Goal: Task Accomplishment & Management: Manage account settings

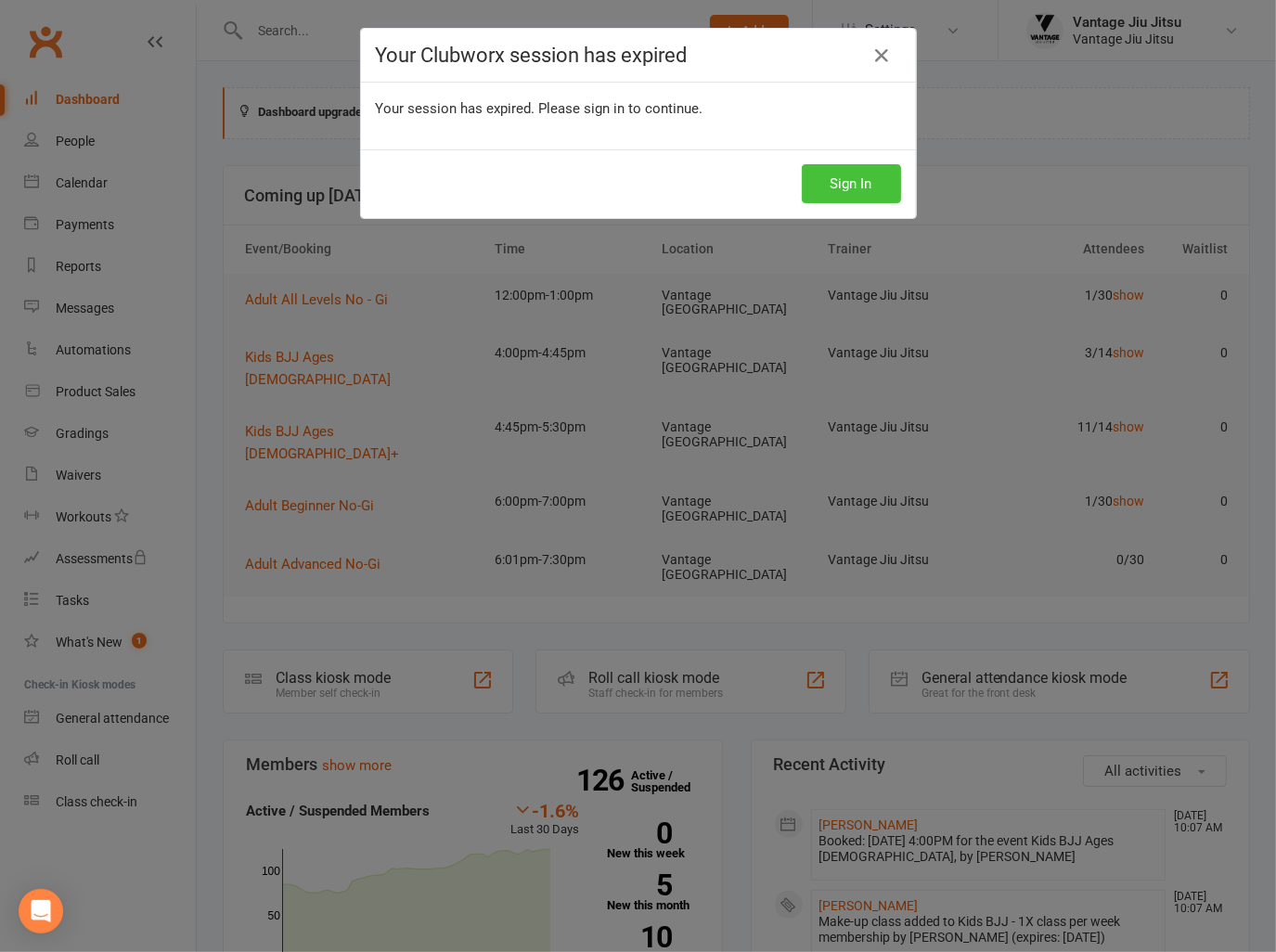
click at [865, 170] on button "Sign In" at bounding box center [852, 184] width 100 height 39
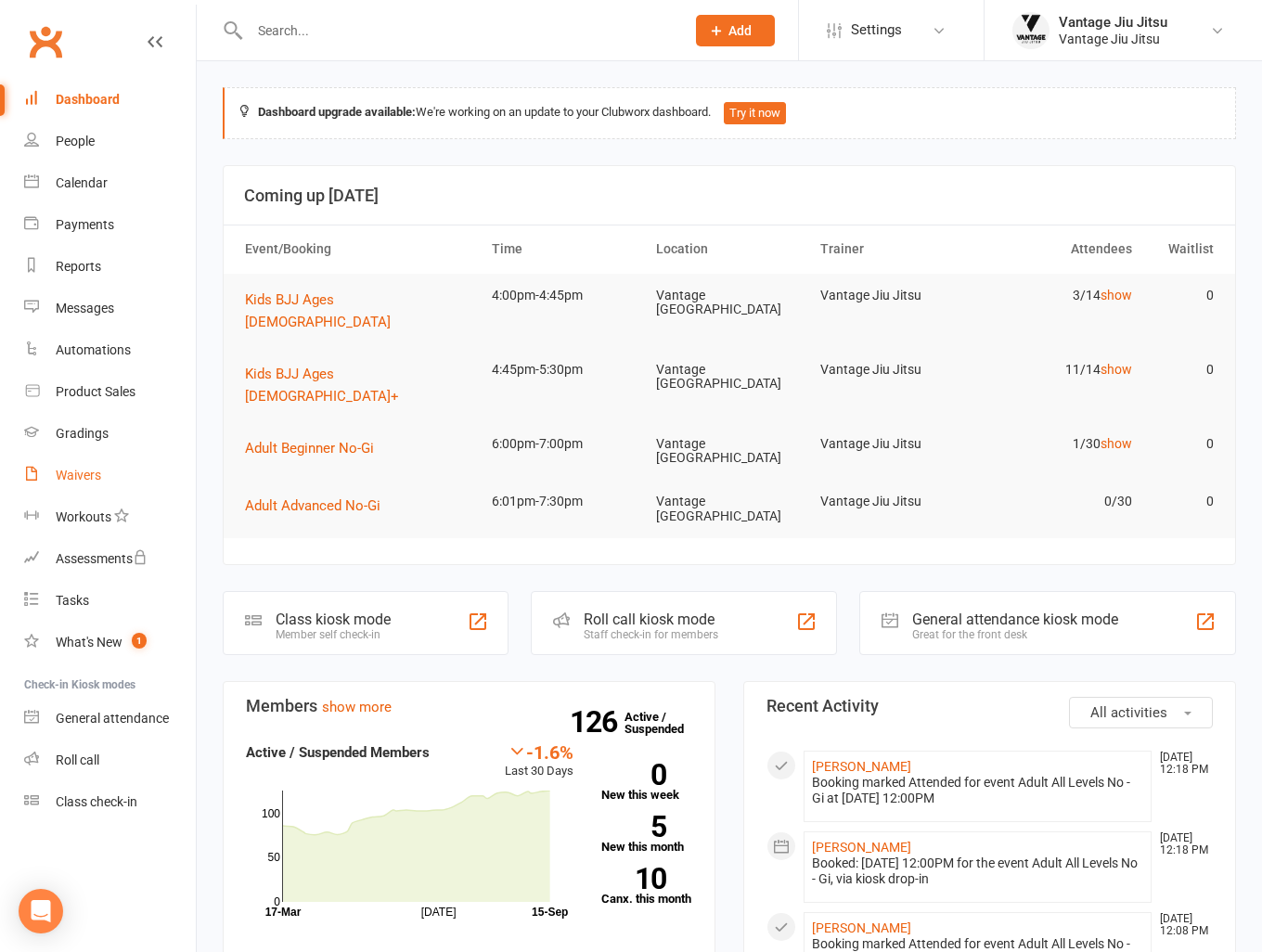
click at [77, 479] on div "Waivers" at bounding box center [78, 475] width 45 height 14
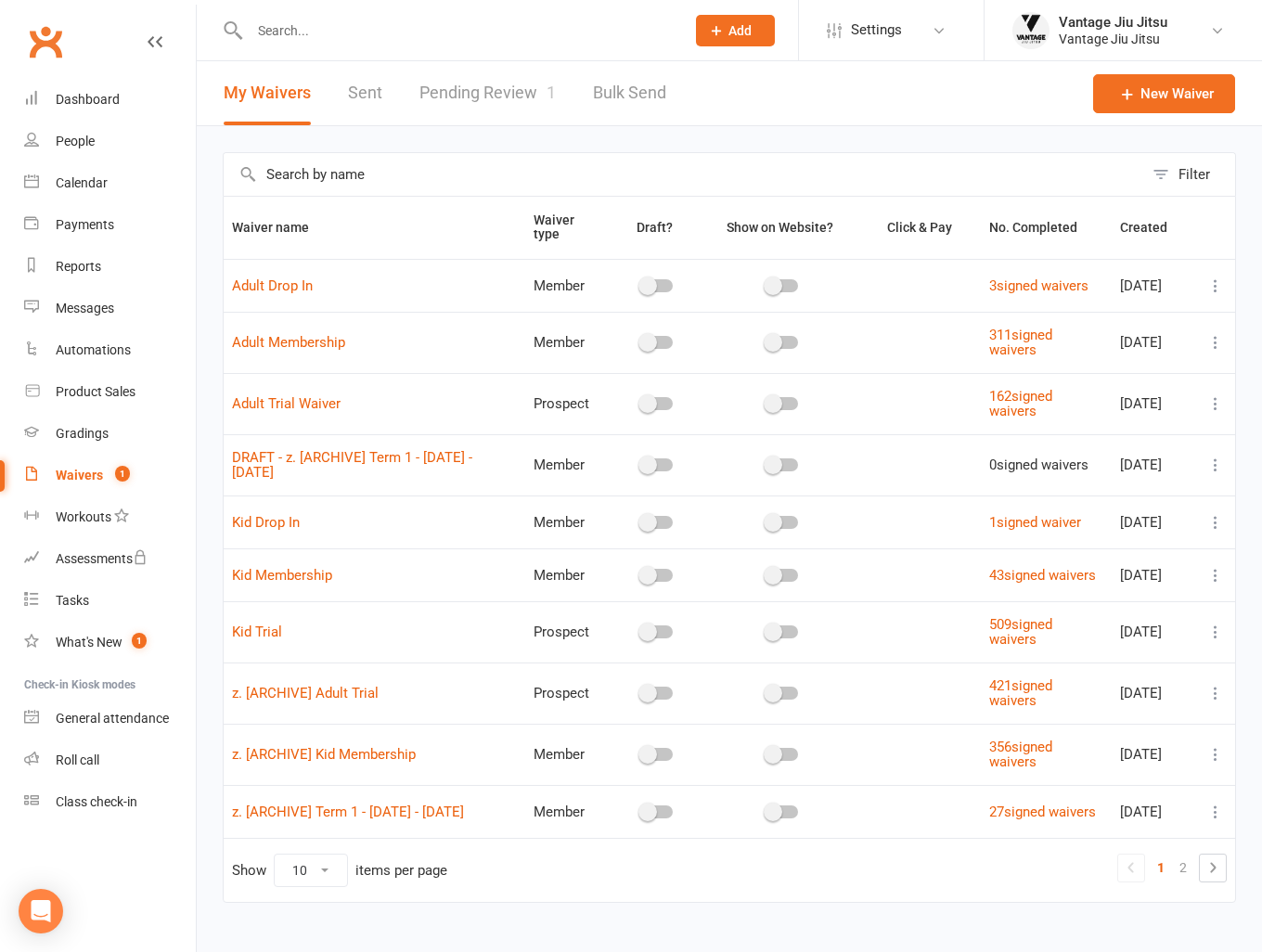
click at [1217, 641] on icon at bounding box center [1215, 631] width 18 height 18
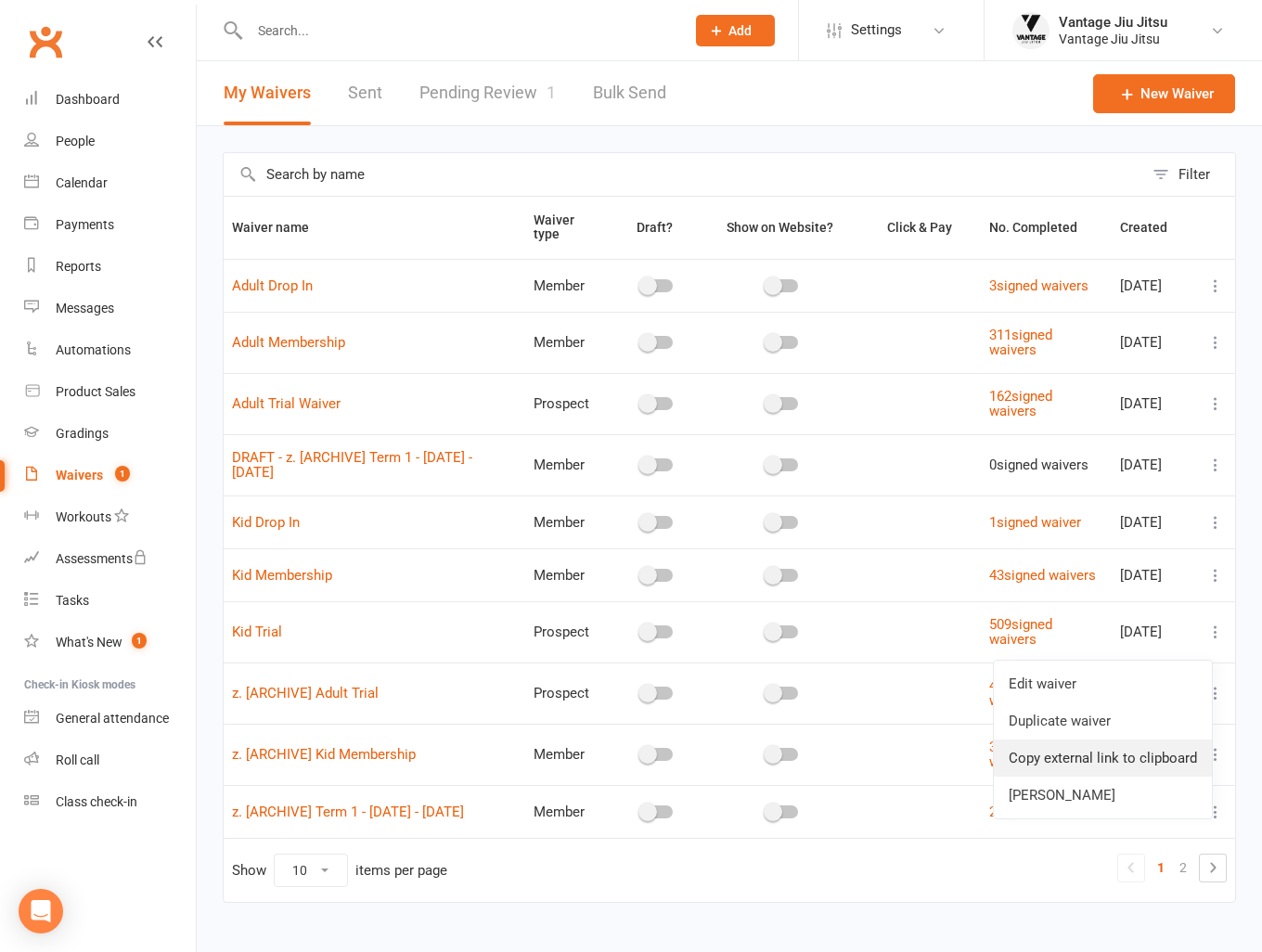
click at [1099, 765] on link "Copy external link to clipboard" at bounding box center [1103, 758] width 218 height 37
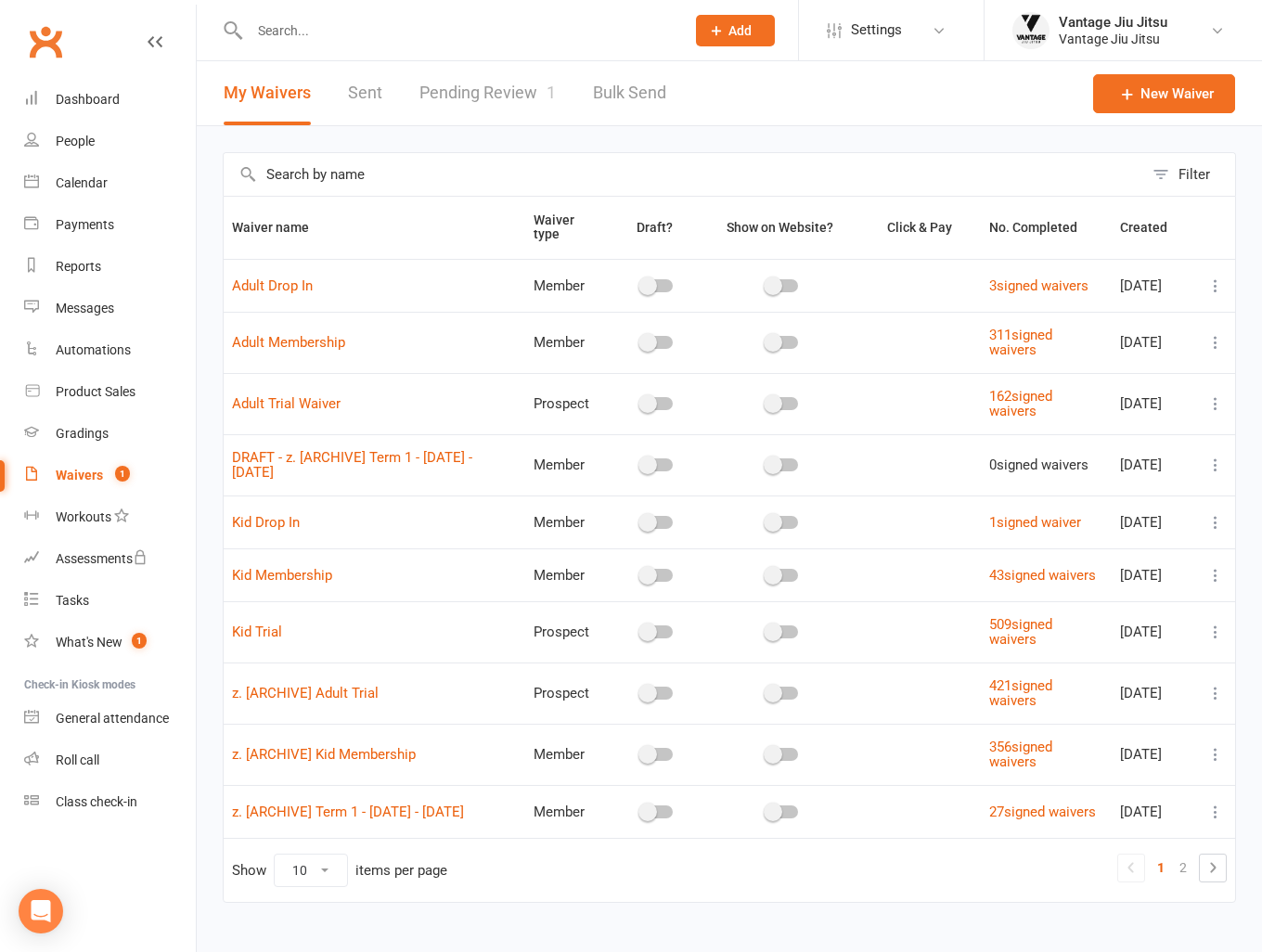
click at [1220, 641] on icon at bounding box center [1215, 631] width 18 height 18
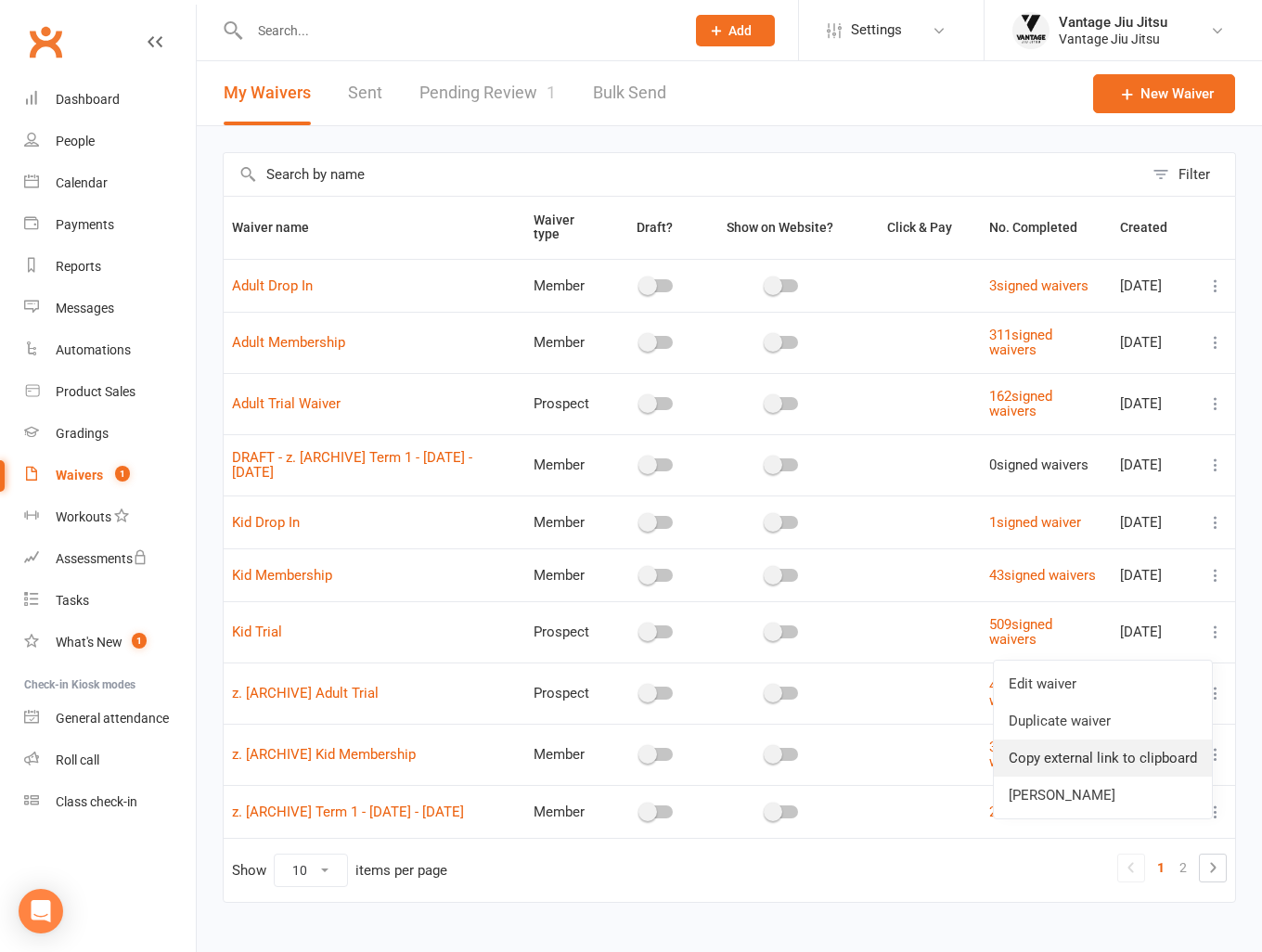
click at [1140, 758] on link "Copy external link to clipboard" at bounding box center [1103, 758] width 218 height 37
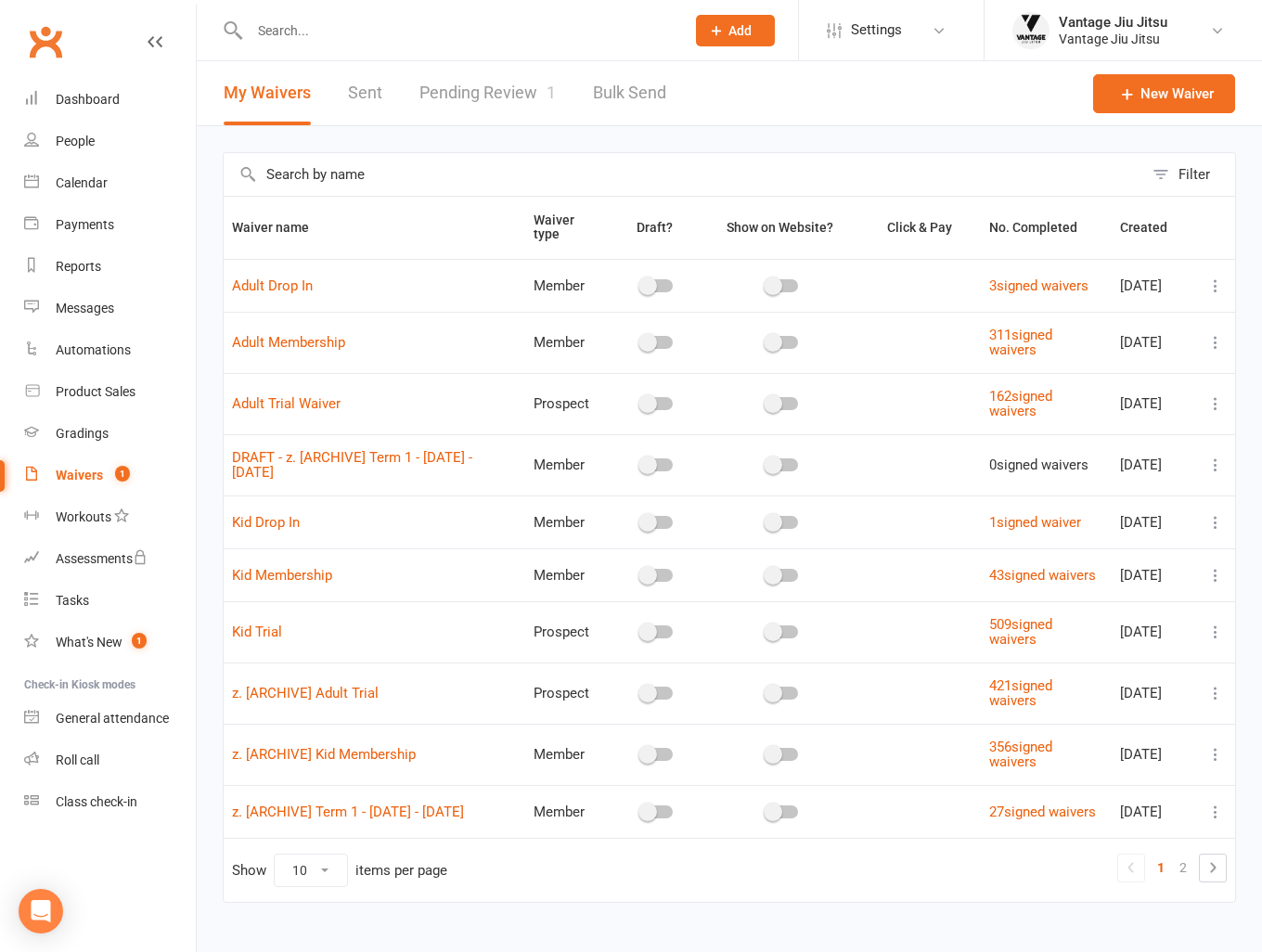
click at [442, 94] on link "Pending Review 1" at bounding box center [487, 93] width 136 height 64
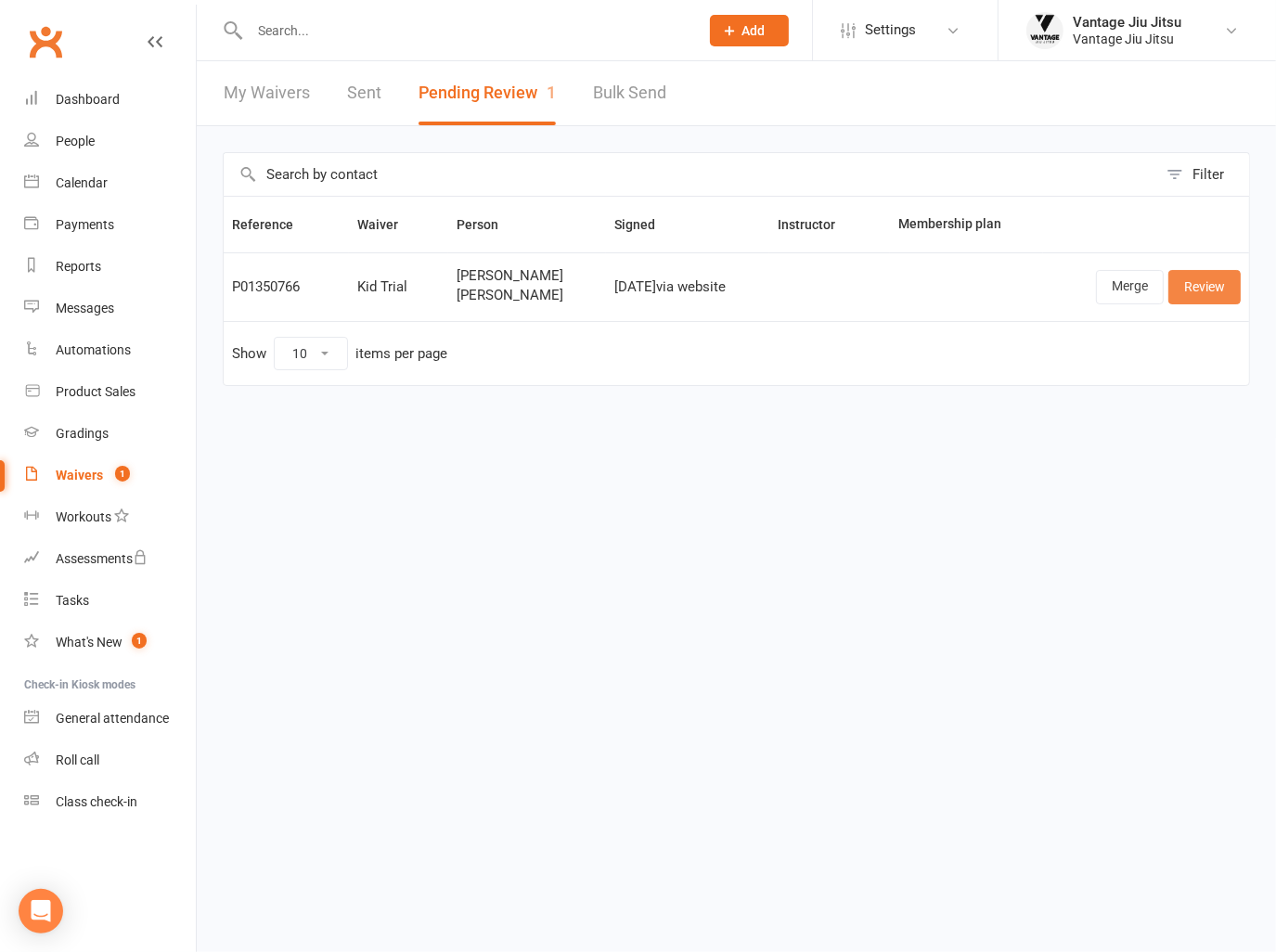
click at [1218, 286] on link "Review" at bounding box center [1204, 286] width 72 height 34
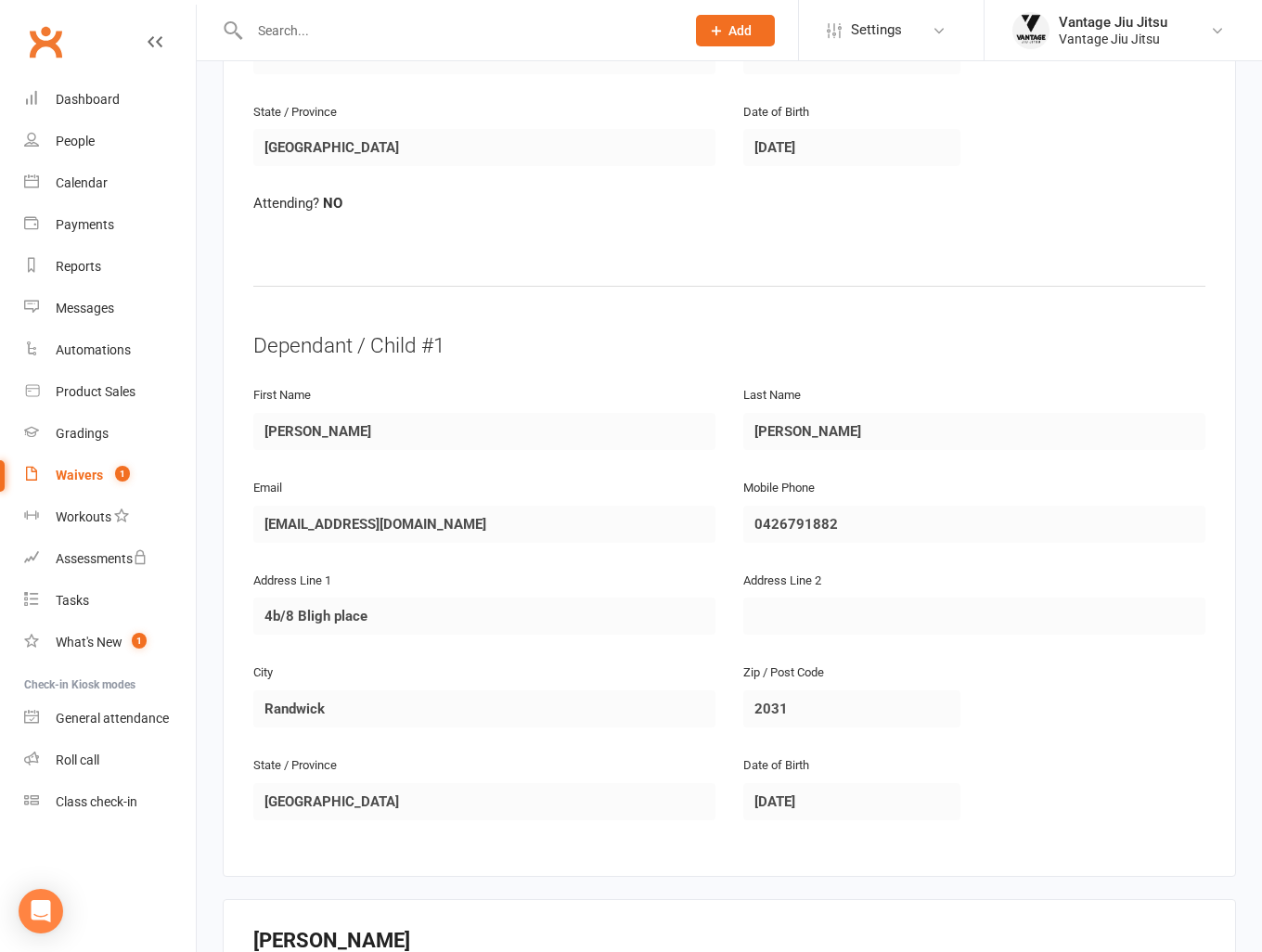
scroll to position [1354, 0]
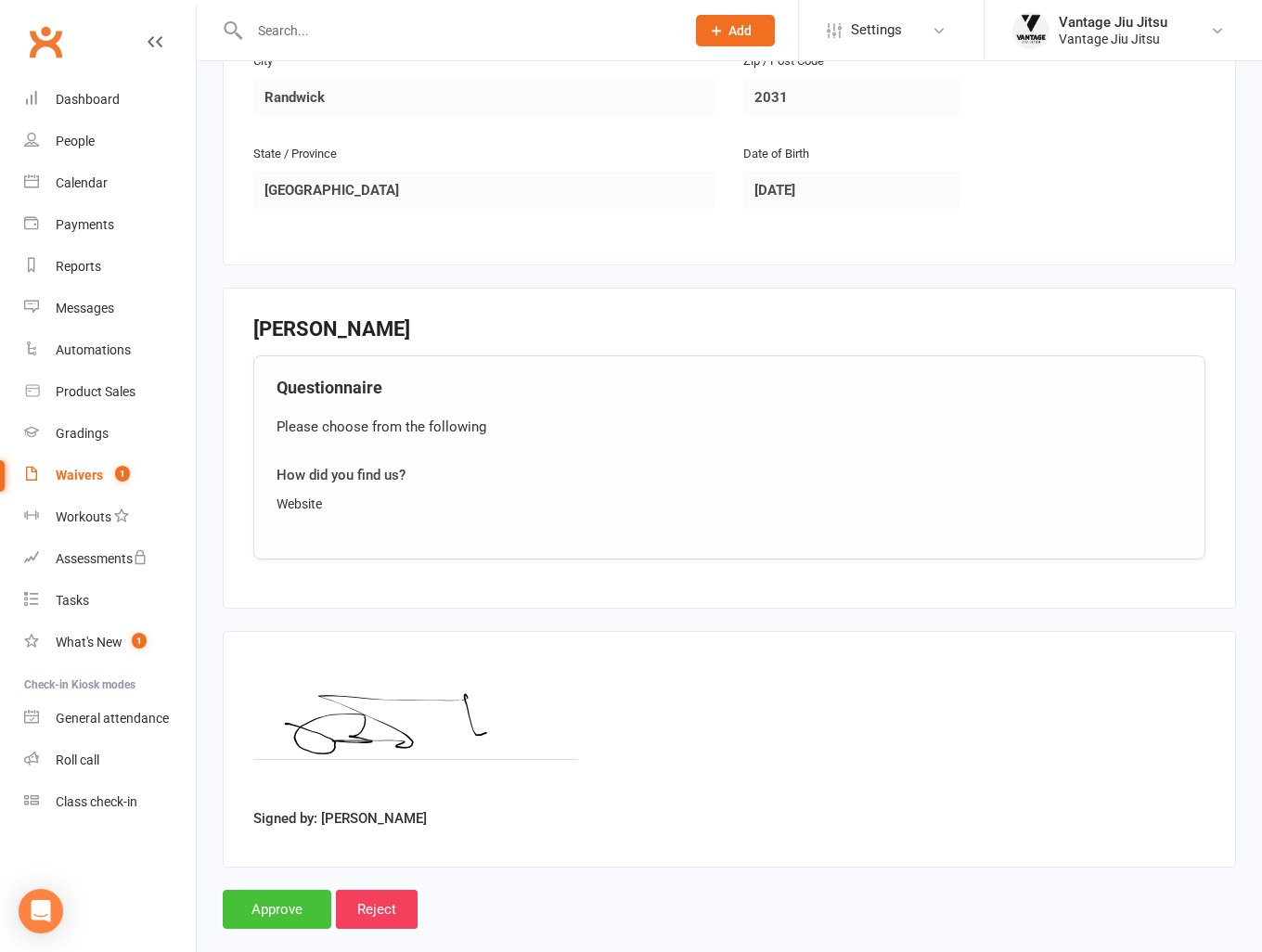
click at [273, 890] on input "Approve" at bounding box center [276, 909] width 108 height 39
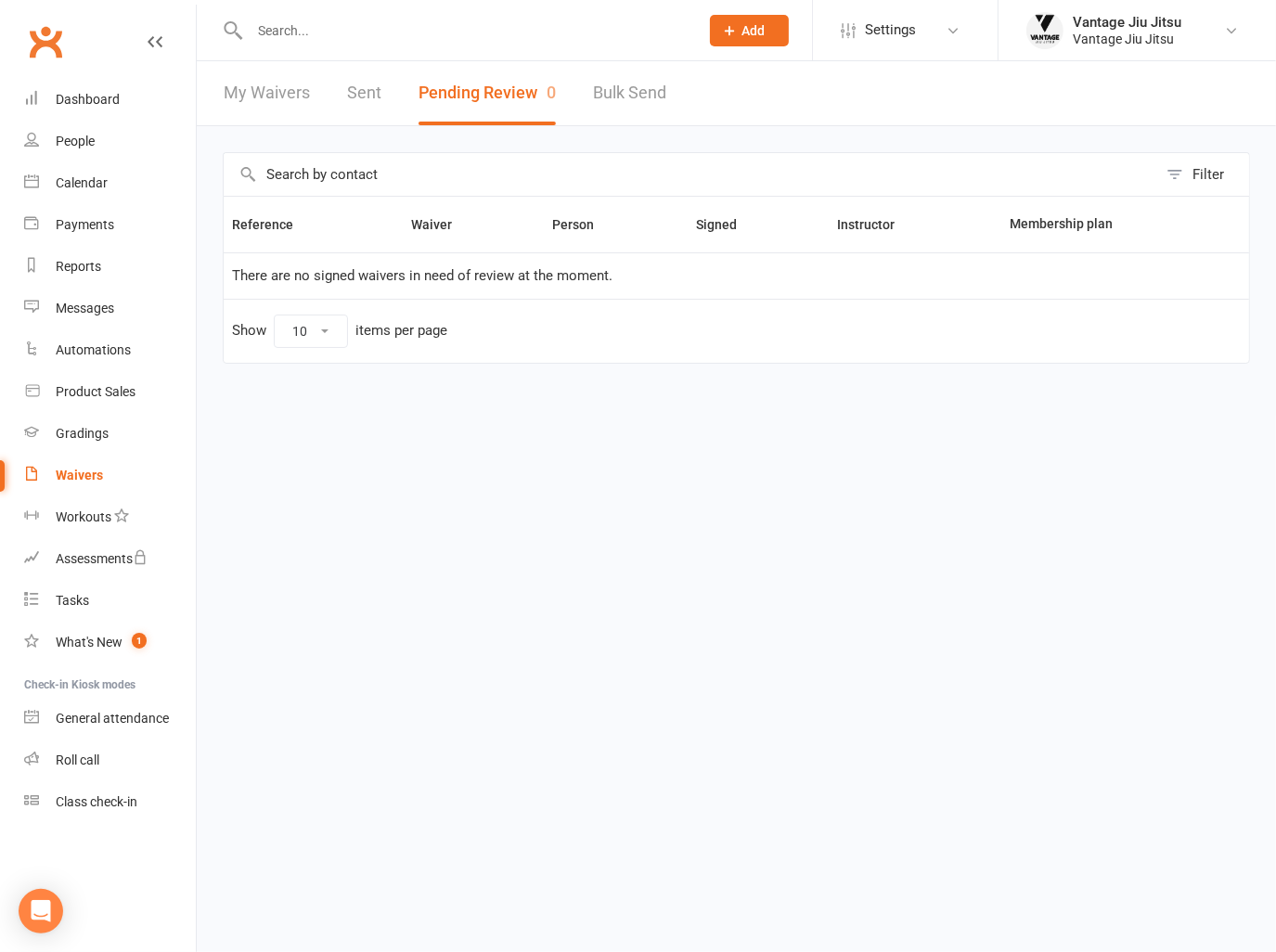
drag, startPoint x: 583, startPoint y: 832, endPoint x: 512, endPoint y: 632, distance: 212.2
click at [583, 442] on html "Prospect Member Non-attending contact Class / event Appointment Grading event T…" at bounding box center [638, 220] width 1276 height 442
click at [44, 50] on link "Clubworx" at bounding box center [45, 42] width 46 height 46
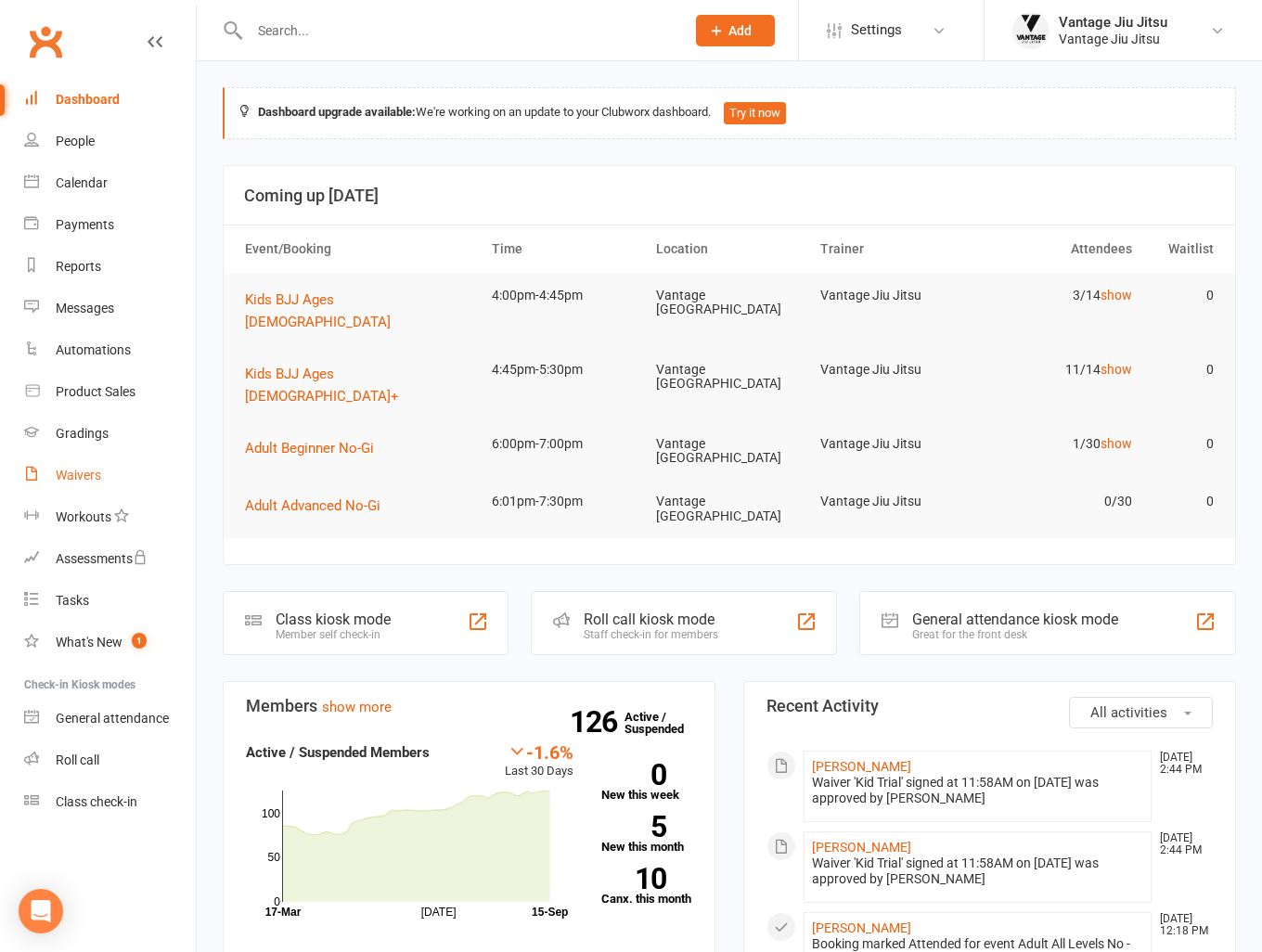
click at [96, 475] on div "Waivers" at bounding box center [78, 475] width 45 height 14
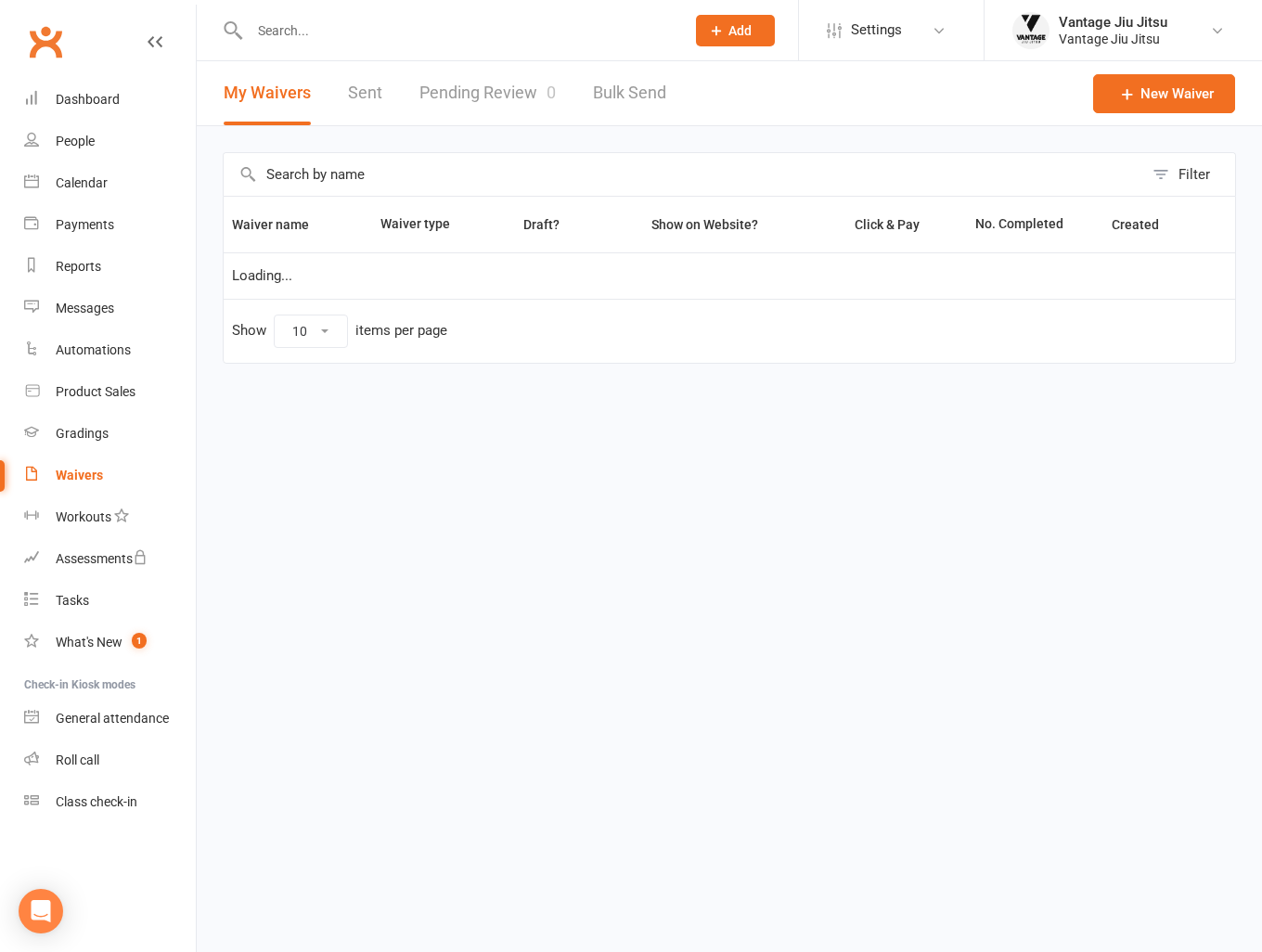
click at [499, 98] on link "Pending Review 0" at bounding box center [487, 93] width 136 height 64
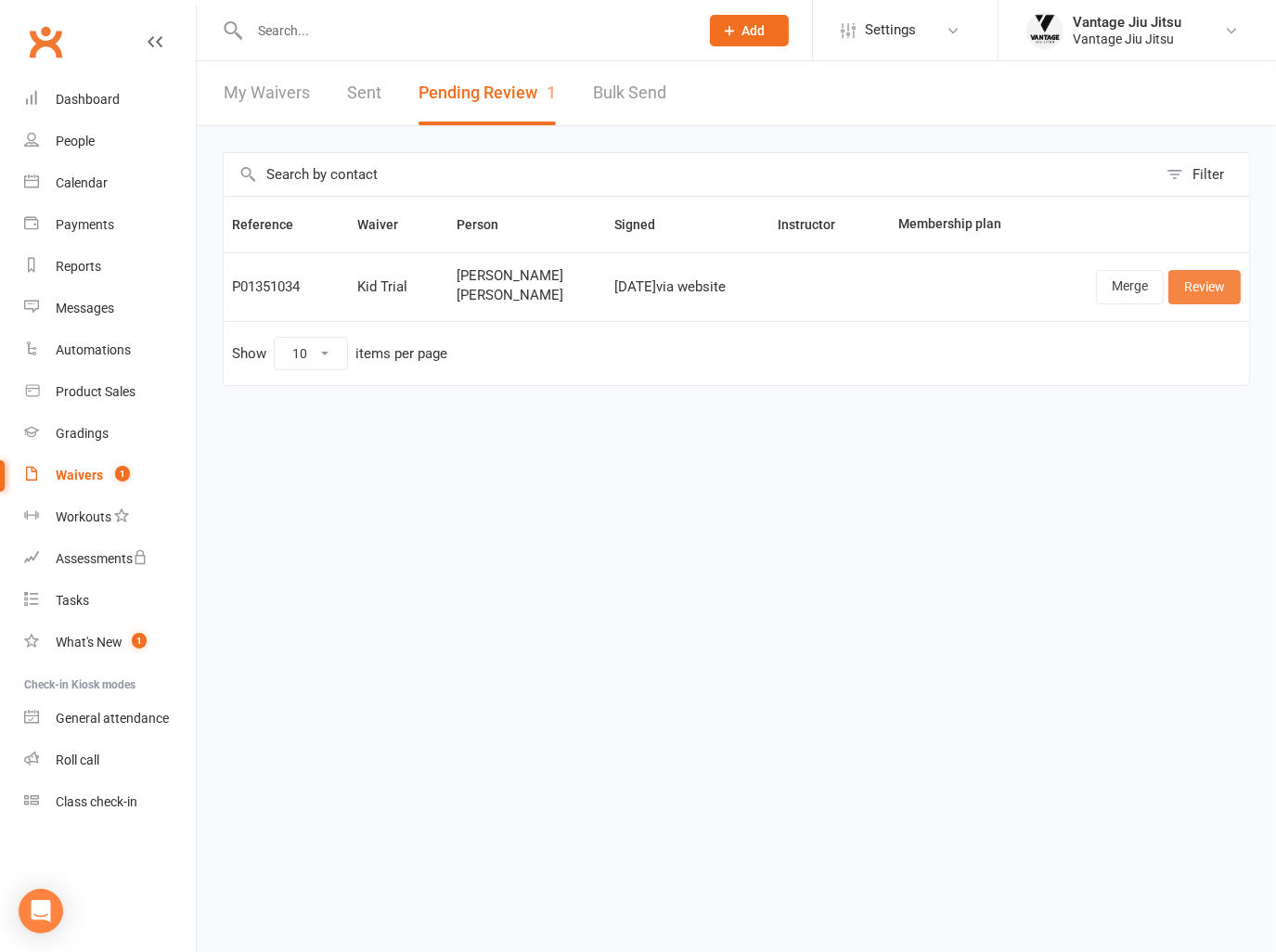
click at [1224, 287] on link "Review" at bounding box center [1204, 286] width 72 height 34
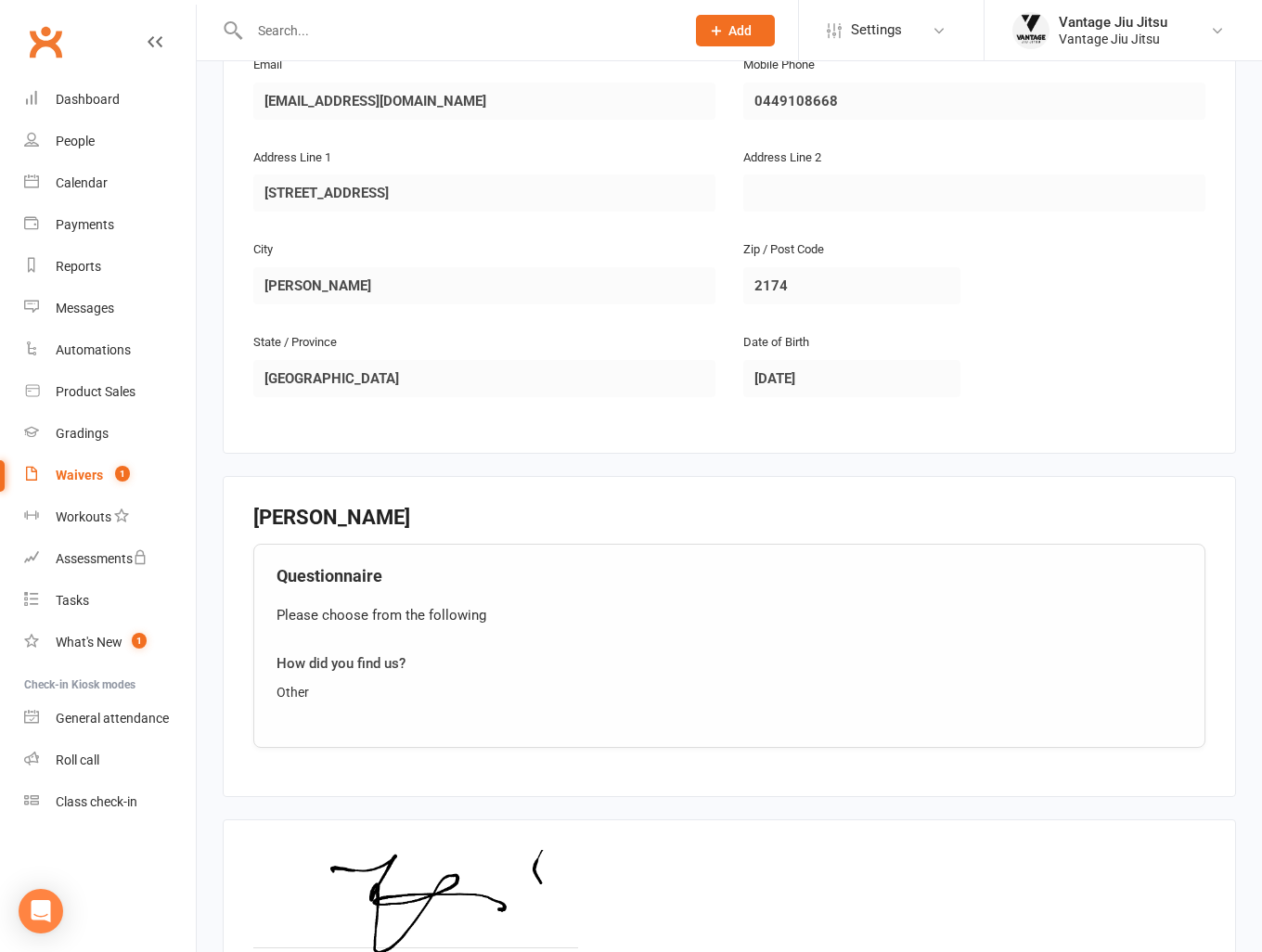
scroll to position [1354, 0]
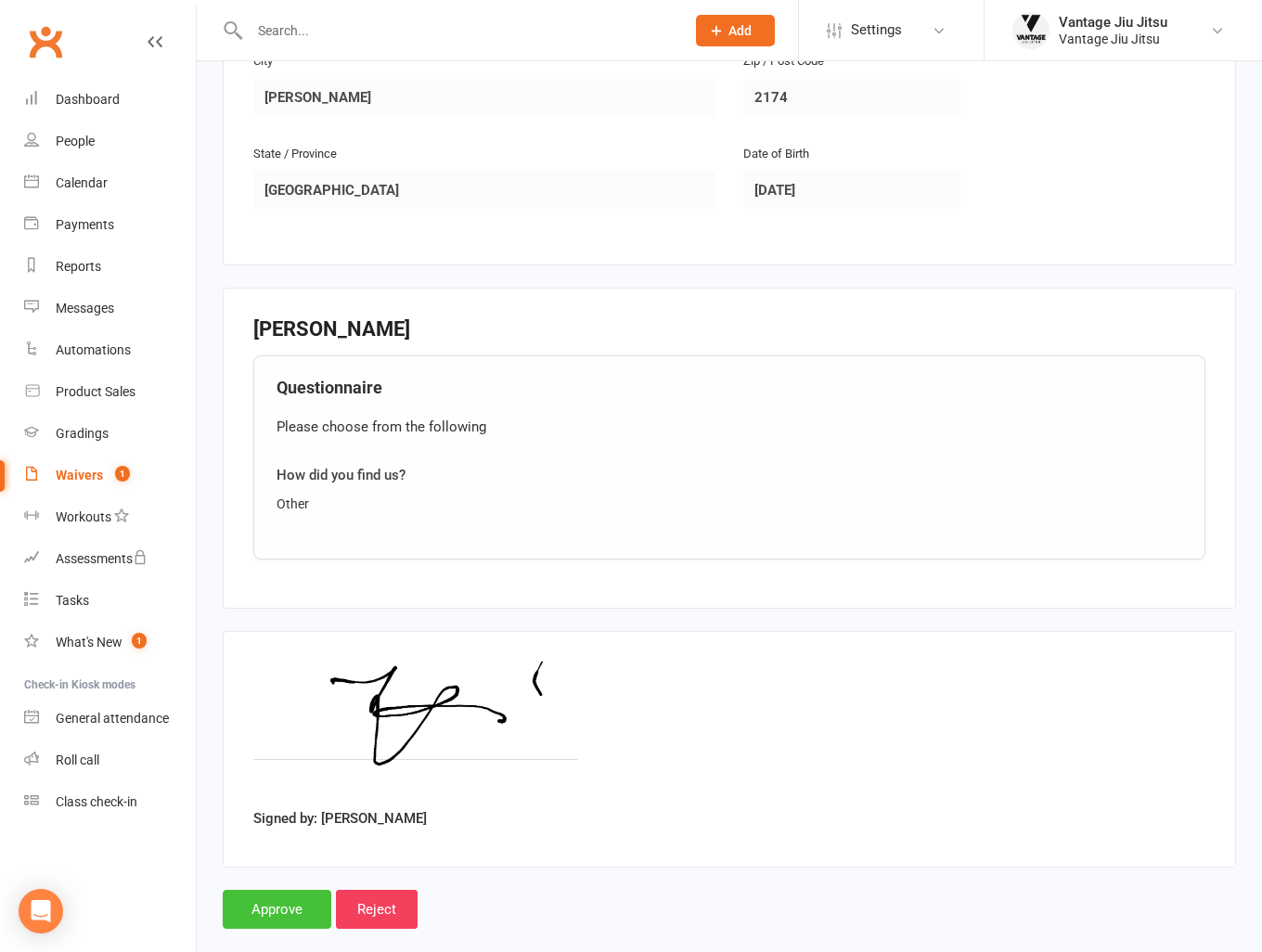
click at [275, 890] on input "Approve" at bounding box center [276, 909] width 108 height 39
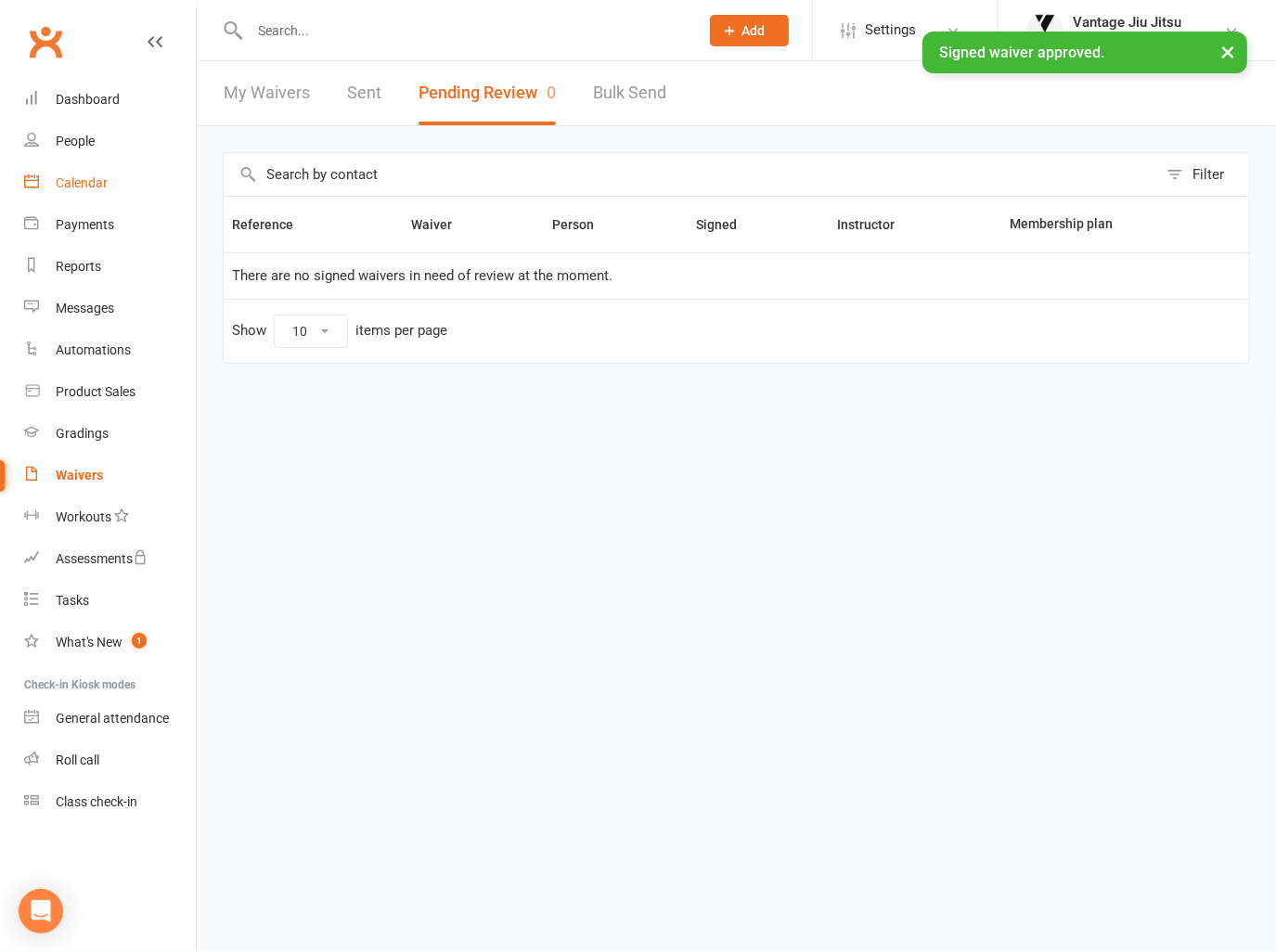
click at [70, 190] on div "Calendar" at bounding box center [82, 182] width 52 height 14
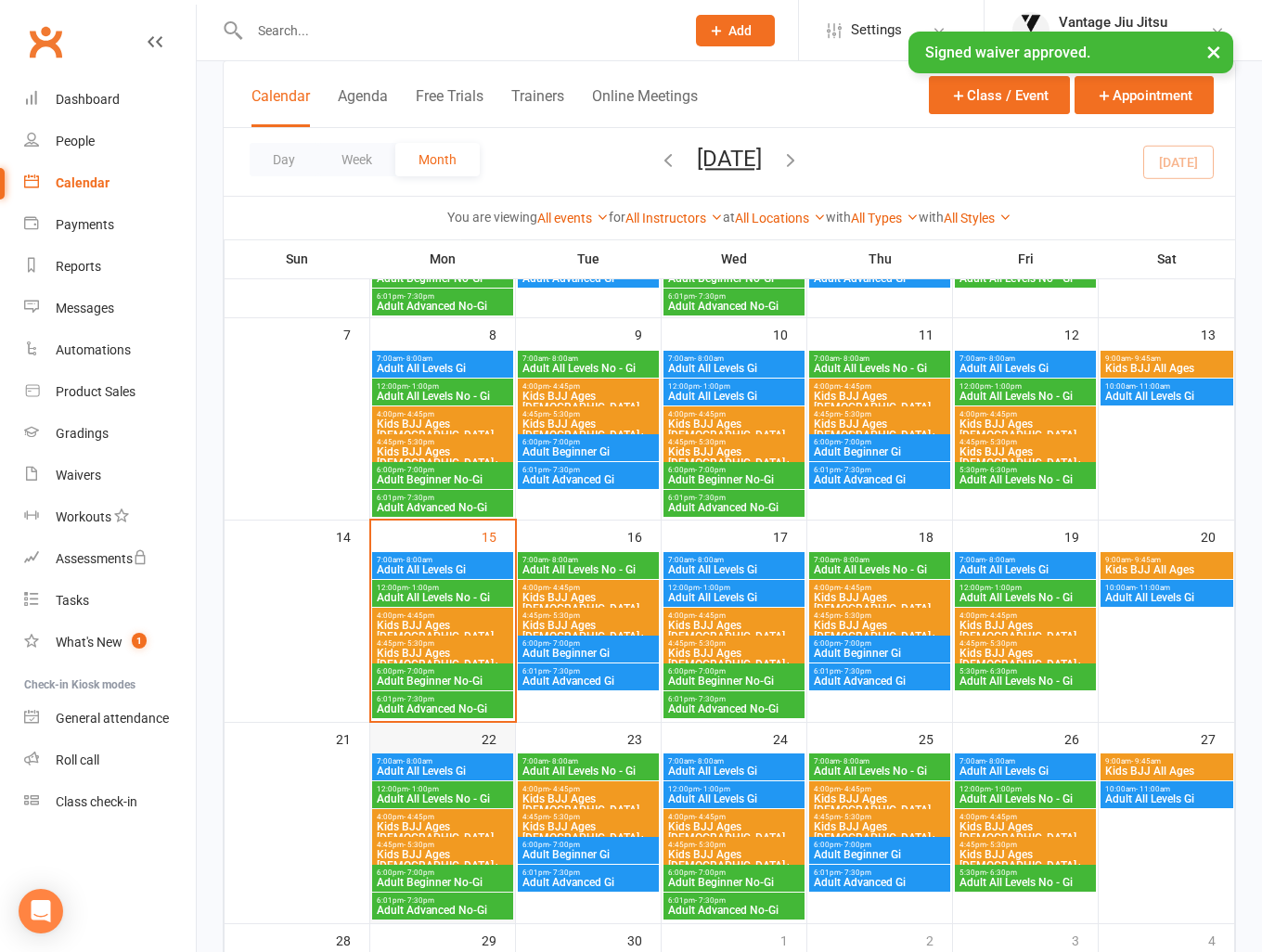
scroll to position [278, 0]
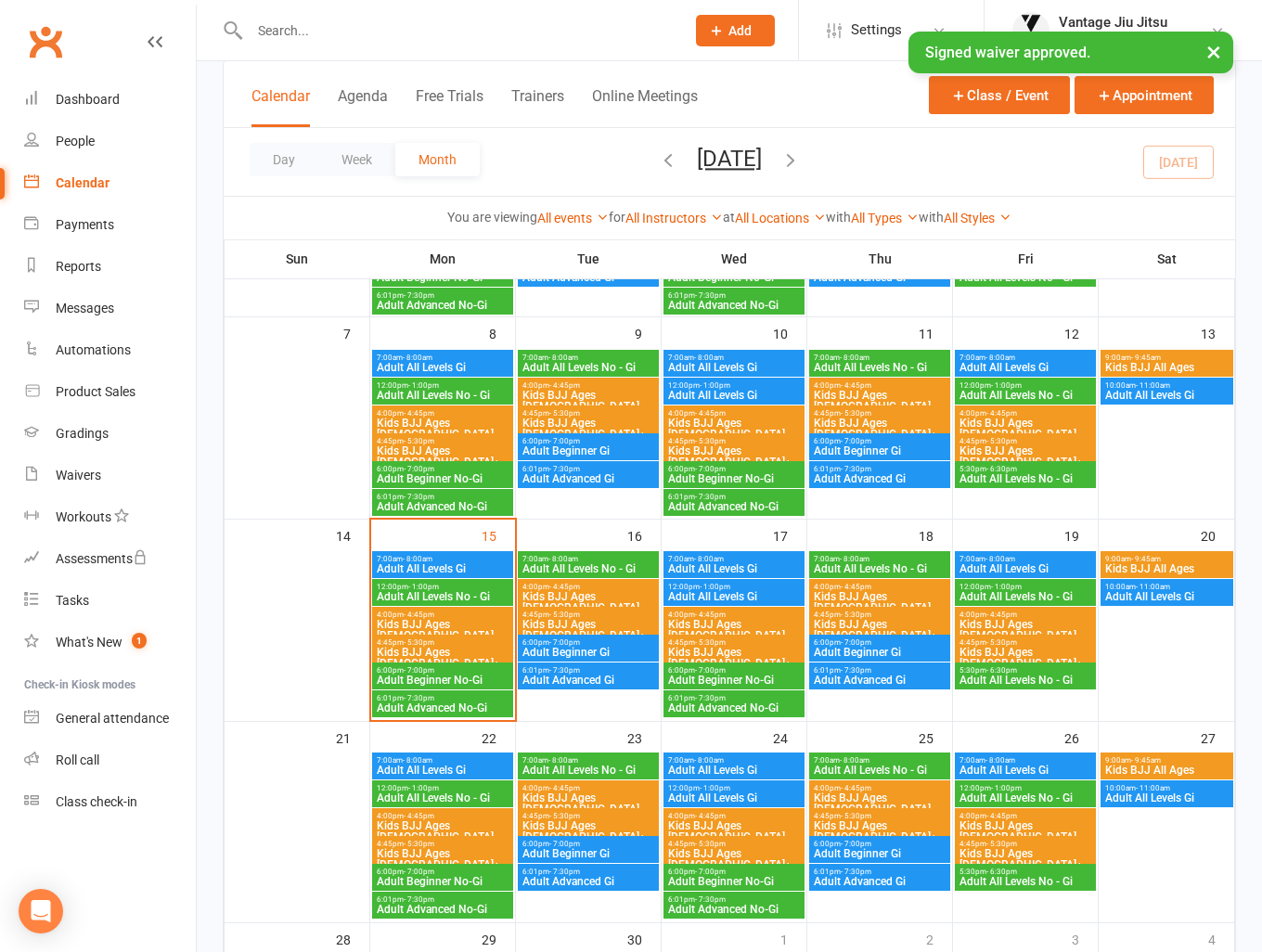
click at [419, 620] on span "Kids BJJ Ages [DEMOGRAPHIC_DATA]" at bounding box center [443, 629] width 133 height 22
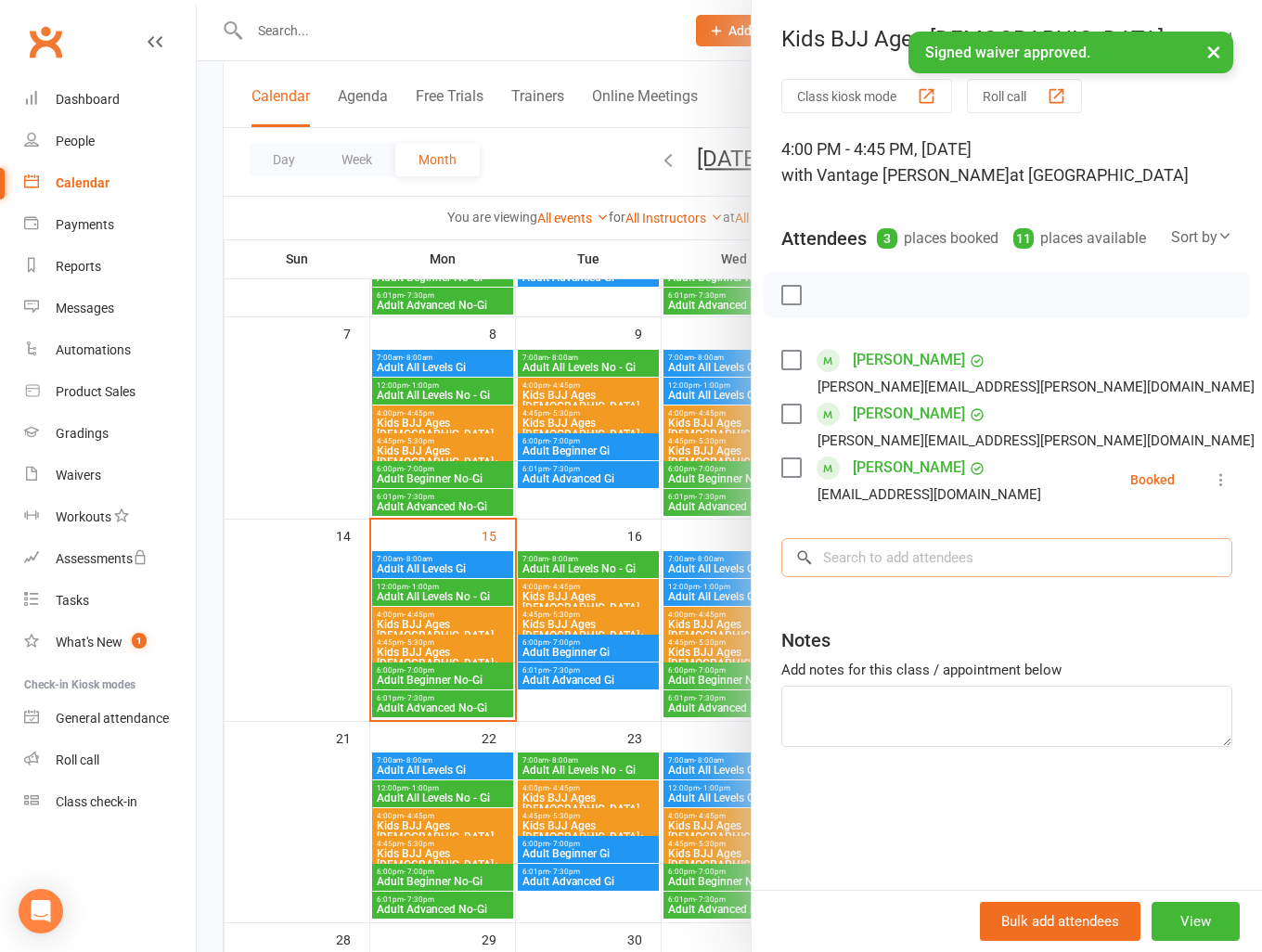
click at [924, 555] on input "search" at bounding box center [1006, 558] width 451 height 39
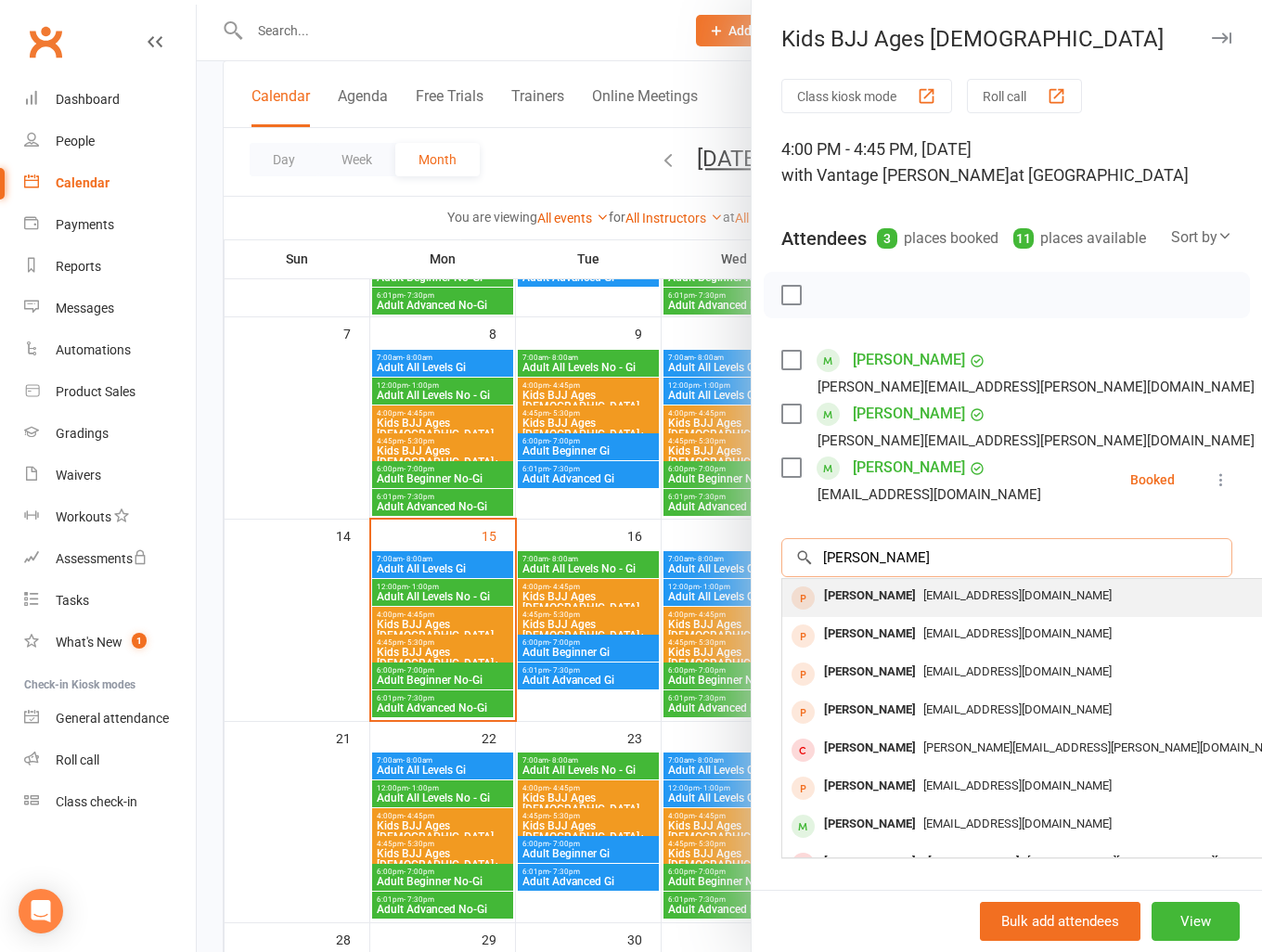
type input "lucas sun"
click at [988, 600] on span "zyl59611028@gmail.com" at bounding box center [1017, 595] width 188 height 14
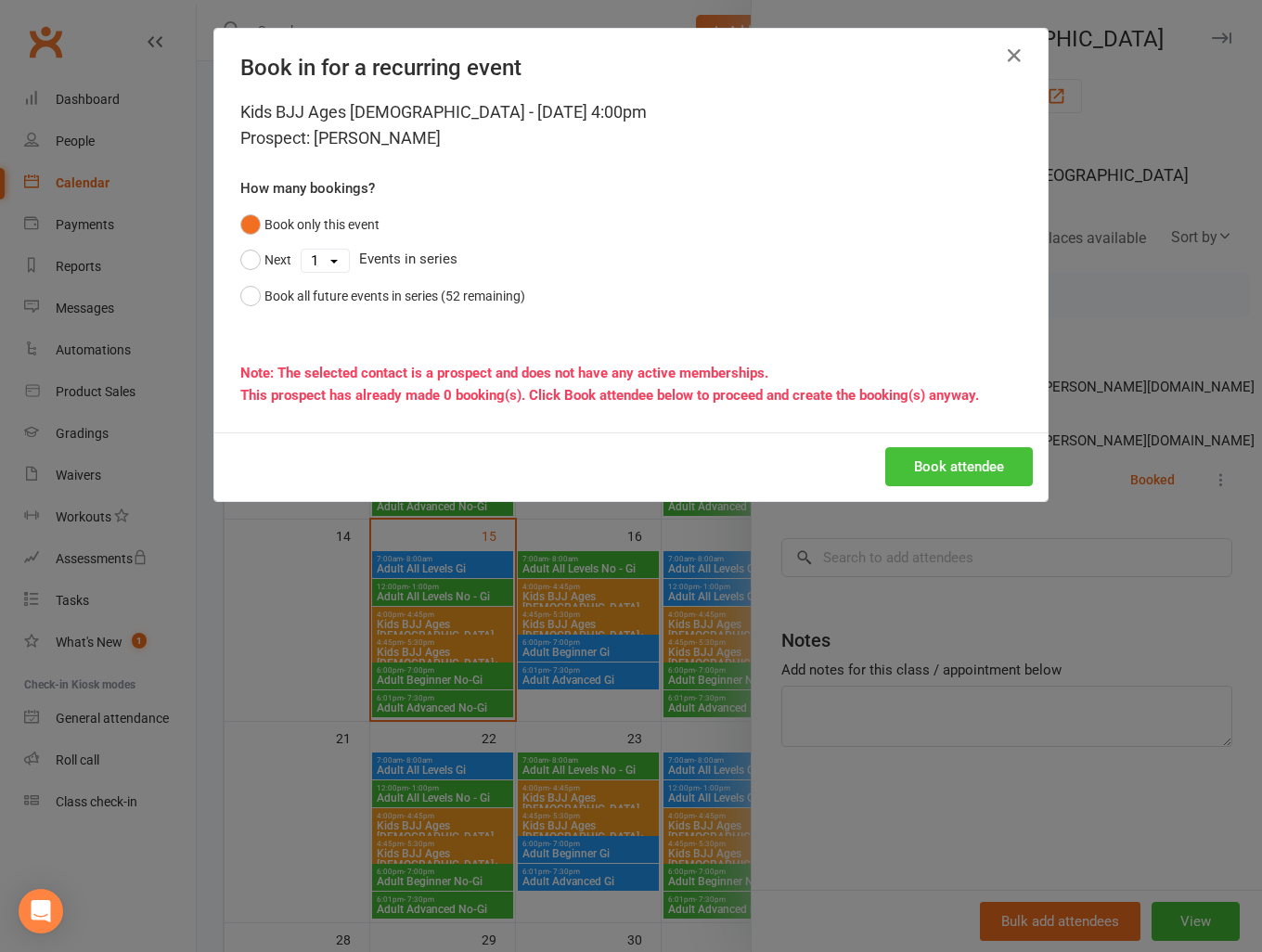
click at [992, 454] on button "Book attendee" at bounding box center [959, 467] width 148 height 39
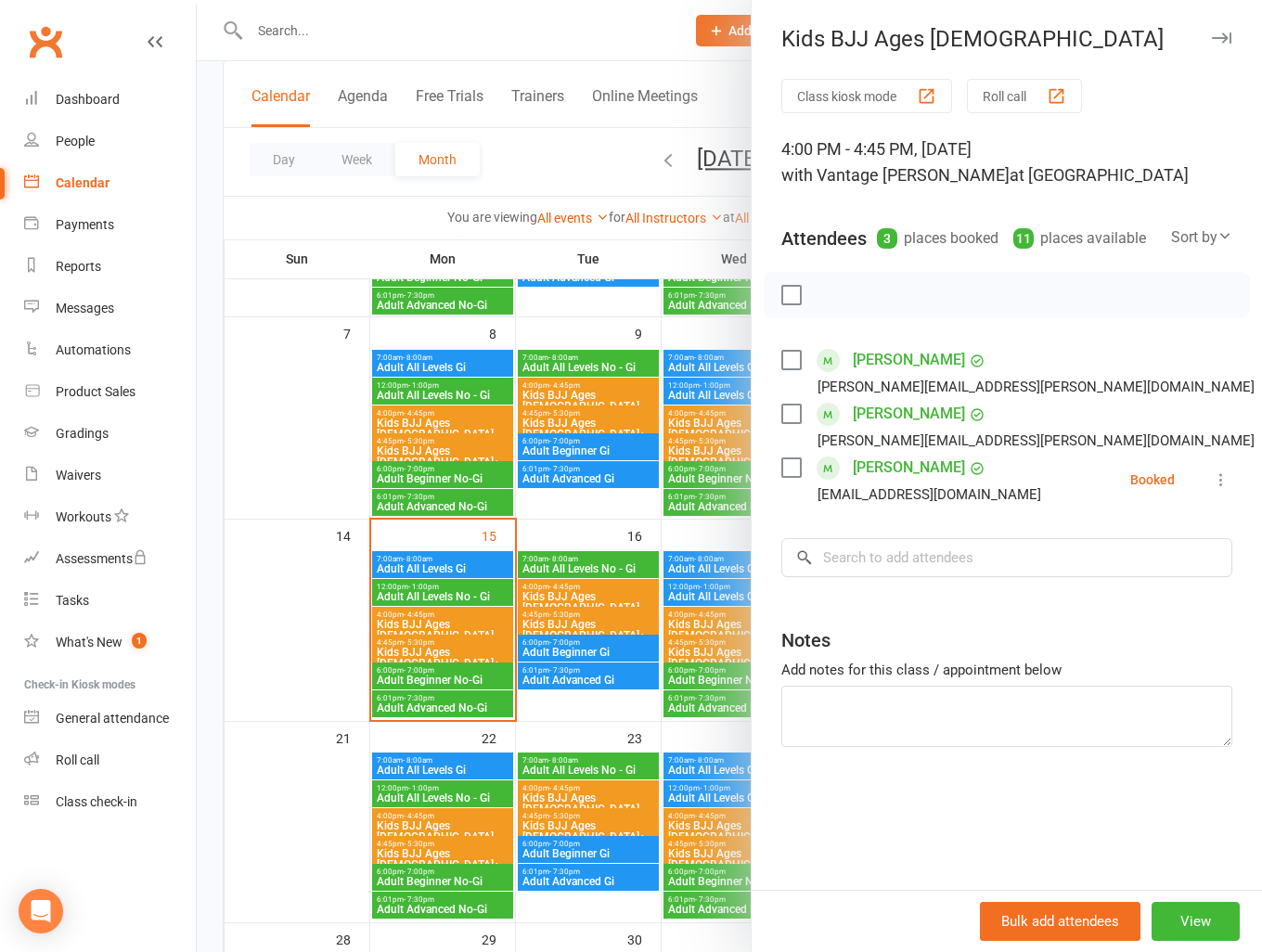
drag, startPoint x: 277, startPoint y: 557, endPoint x: 298, endPoint y: 557, distance: 21.0
click at [279, 557] on div at bounding box center [730, 476] width 1065 height 952
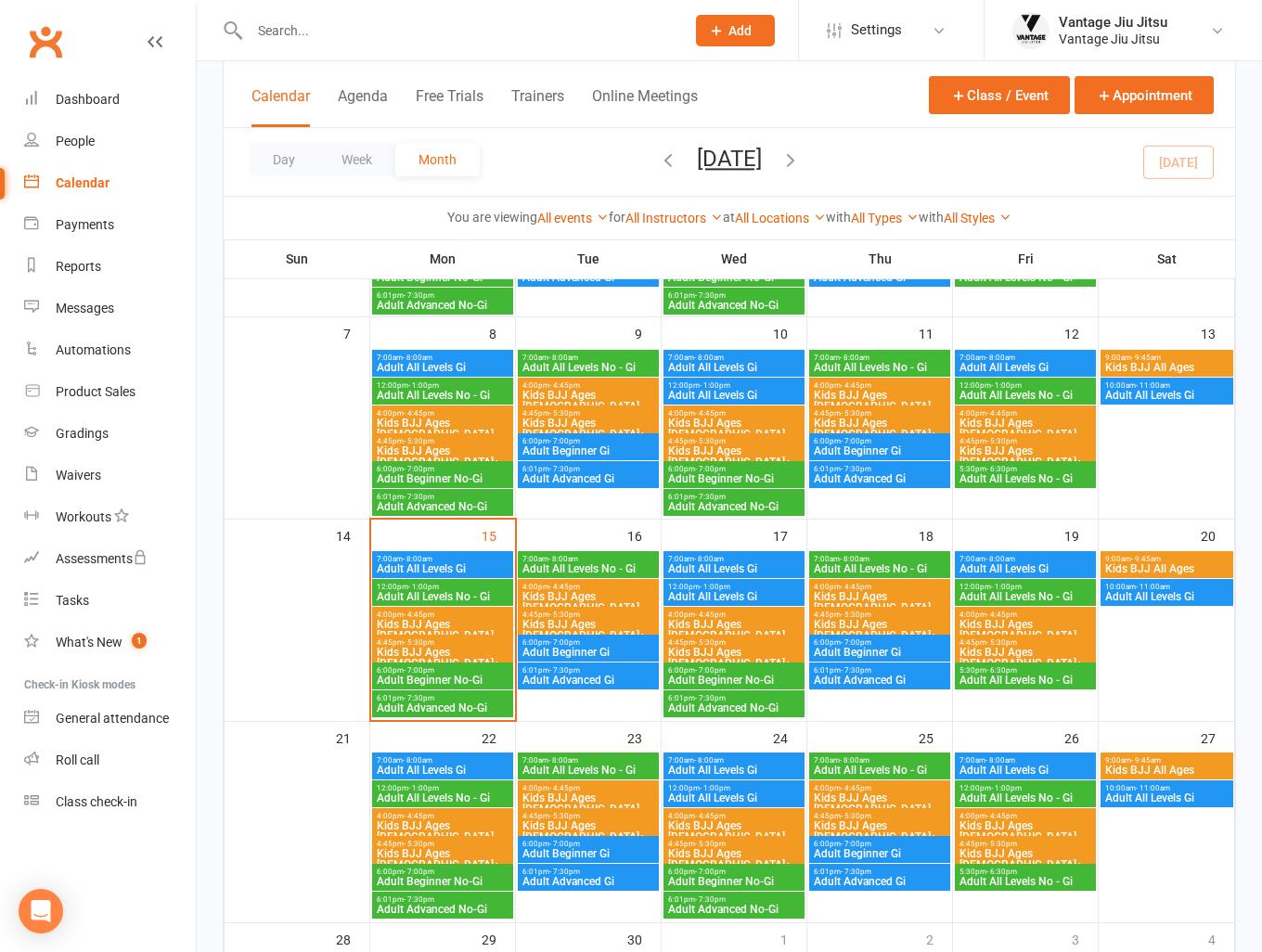
click at [569, 591] on span "Kids BJJ Ages [DEMOGRAPHIC_DATA]" at bounding box center [588, 602] width 133 height 22
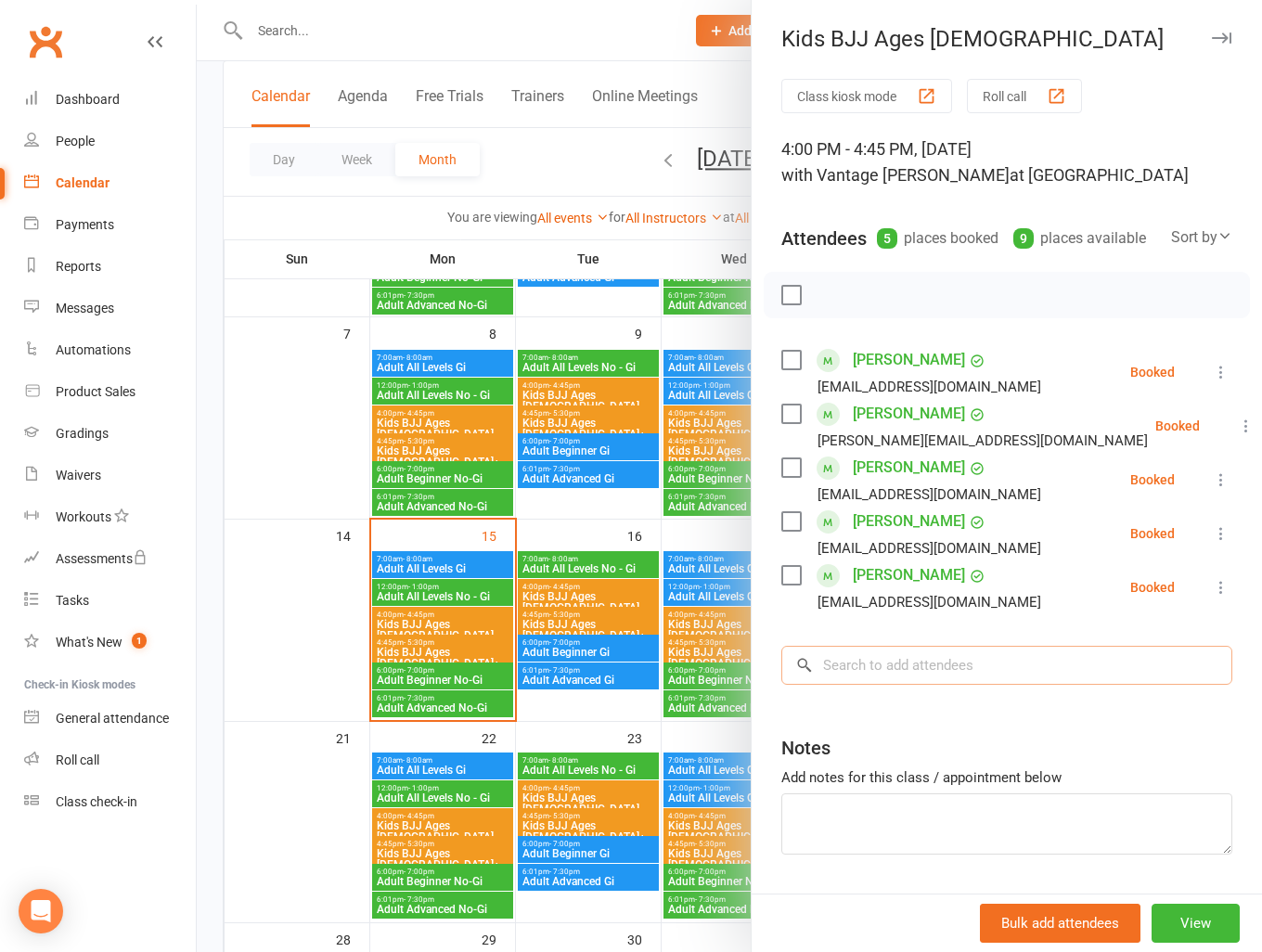
drag, startPoint x: 925, startPoint y: 685, endPoint x: 932, endPoint y: 677, distance: 10.6
click at [928, 683] on input "search" at bounding box center [1006, 665] width 451 height 39
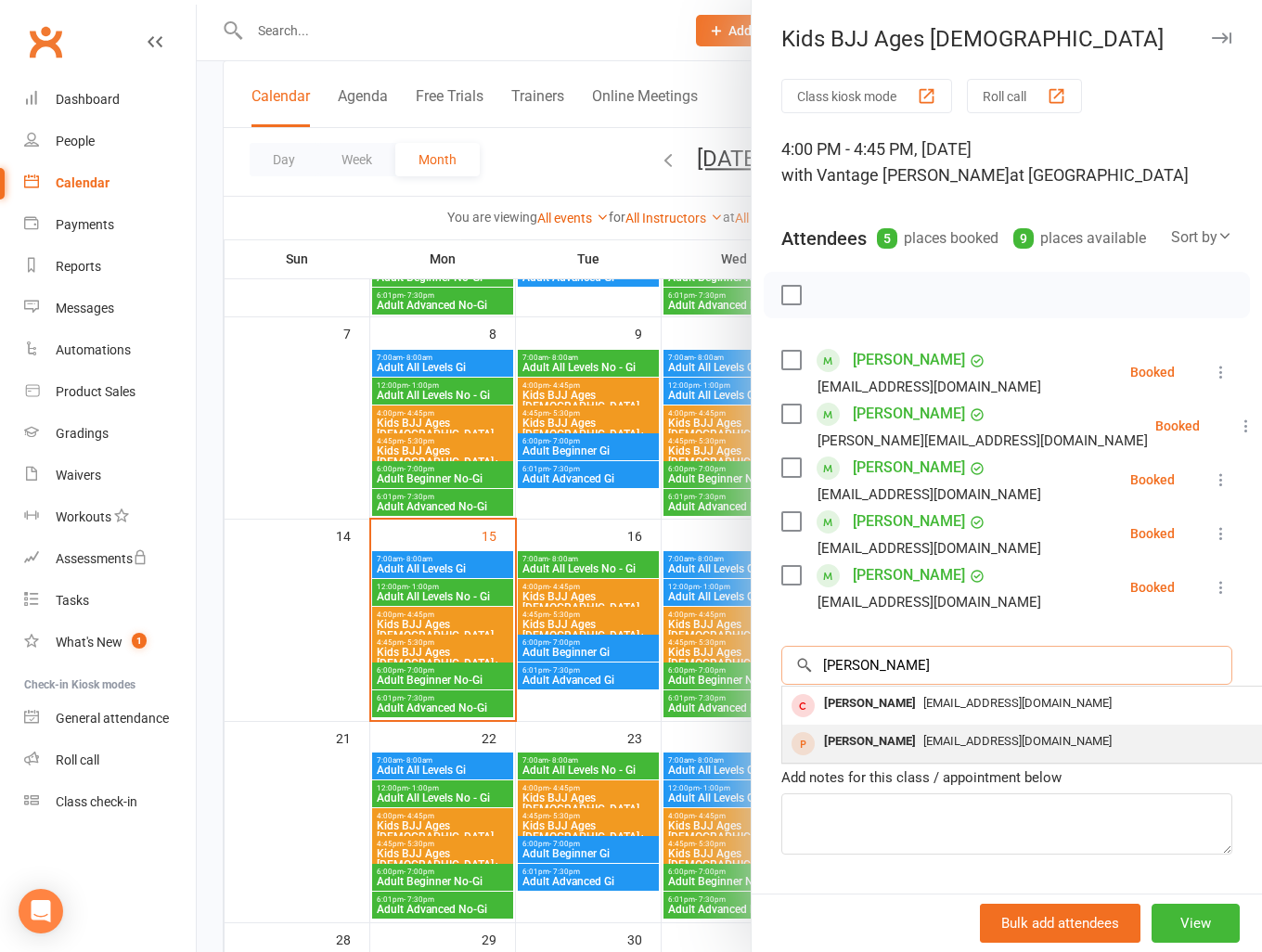
type input "bobby"
click at [968, 748] on span "kieran@dlelectricalgroup.com.au" at bounding box center [1017, 740] width 188 height 14
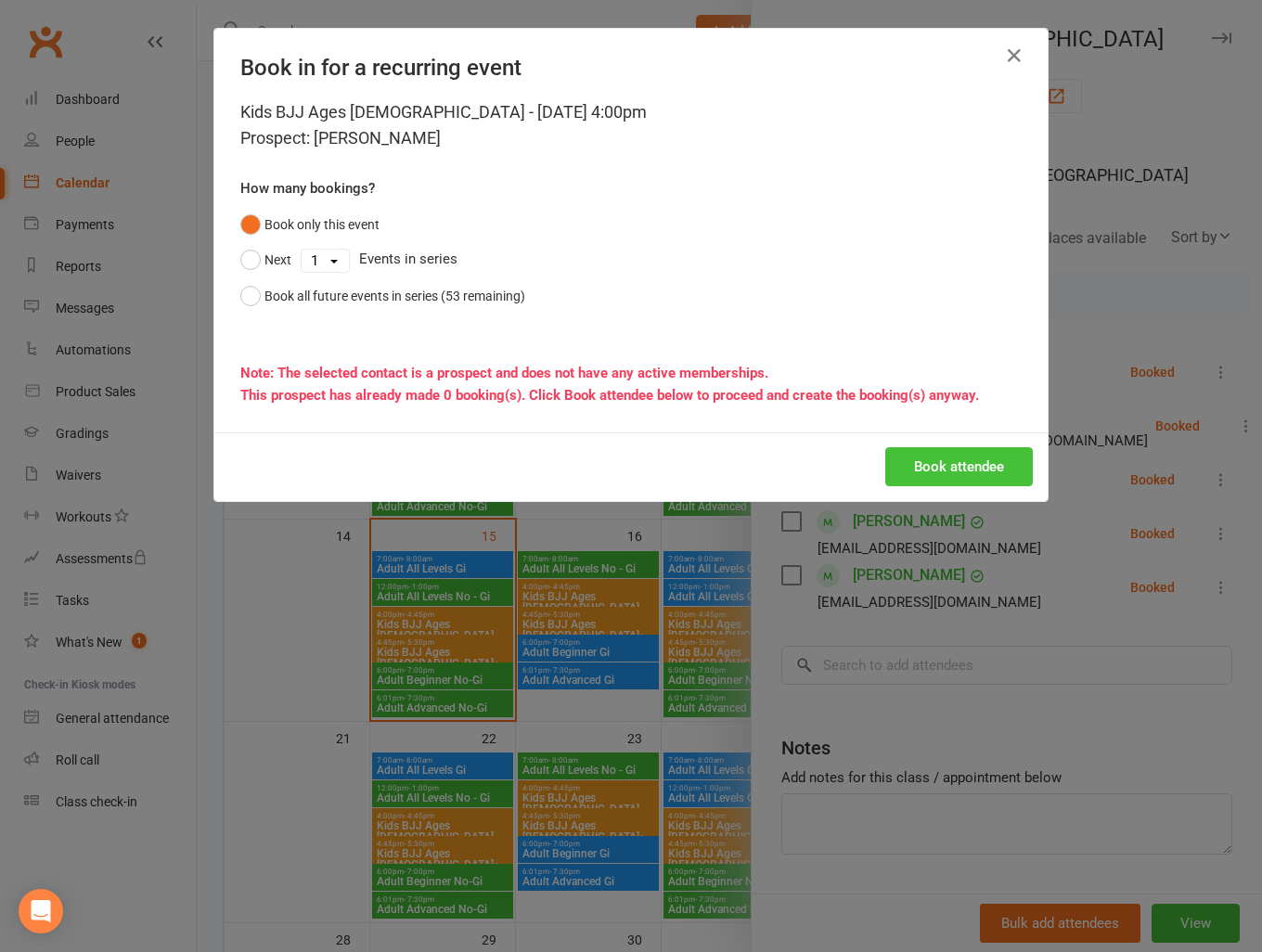
click at [990, 469] on button "Book attendee" at bounding box center [959, 467] width 148 height 39
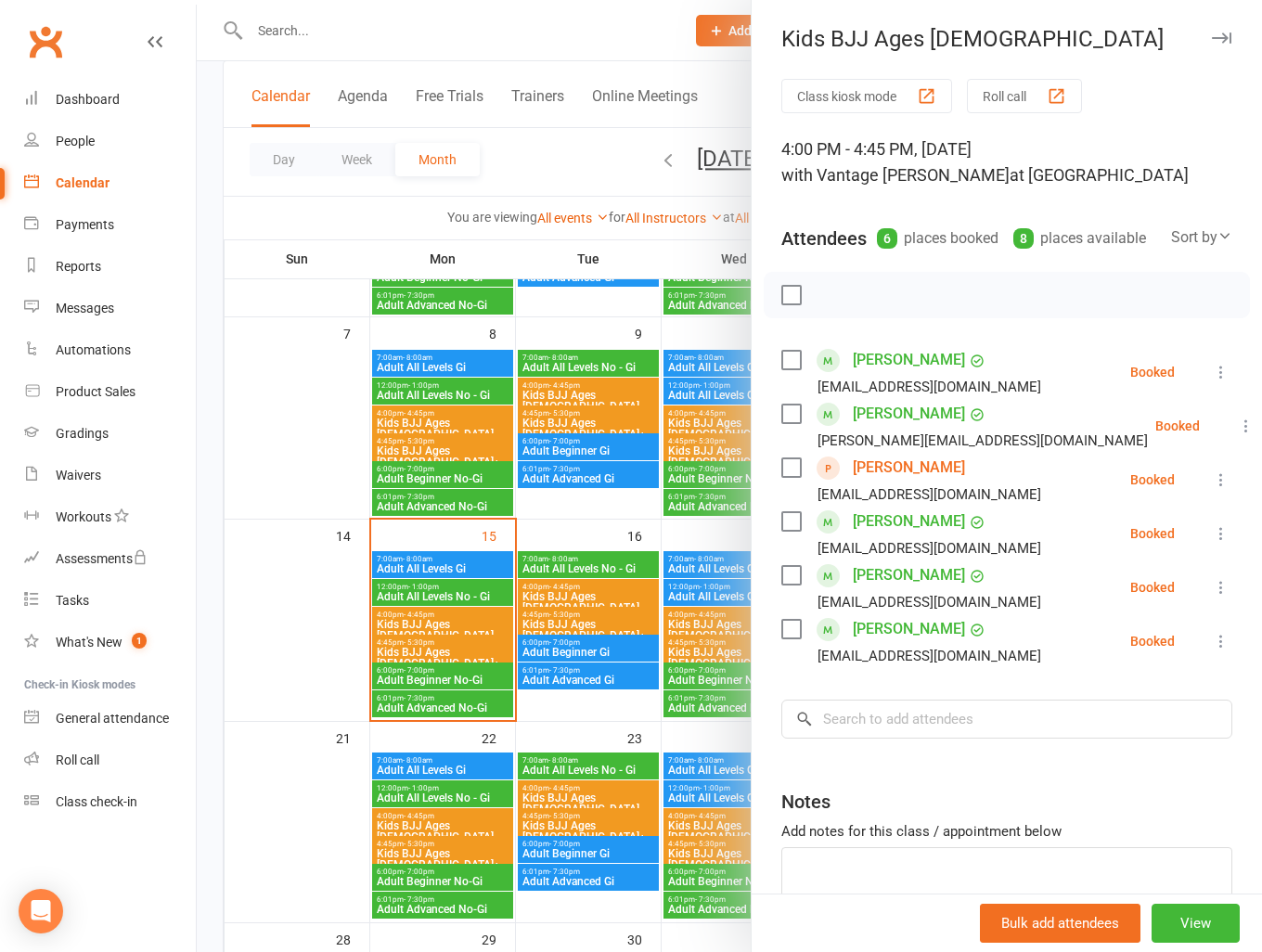
click at [328, 428] on div at bounding box center [730, 476] width 1065 height 952
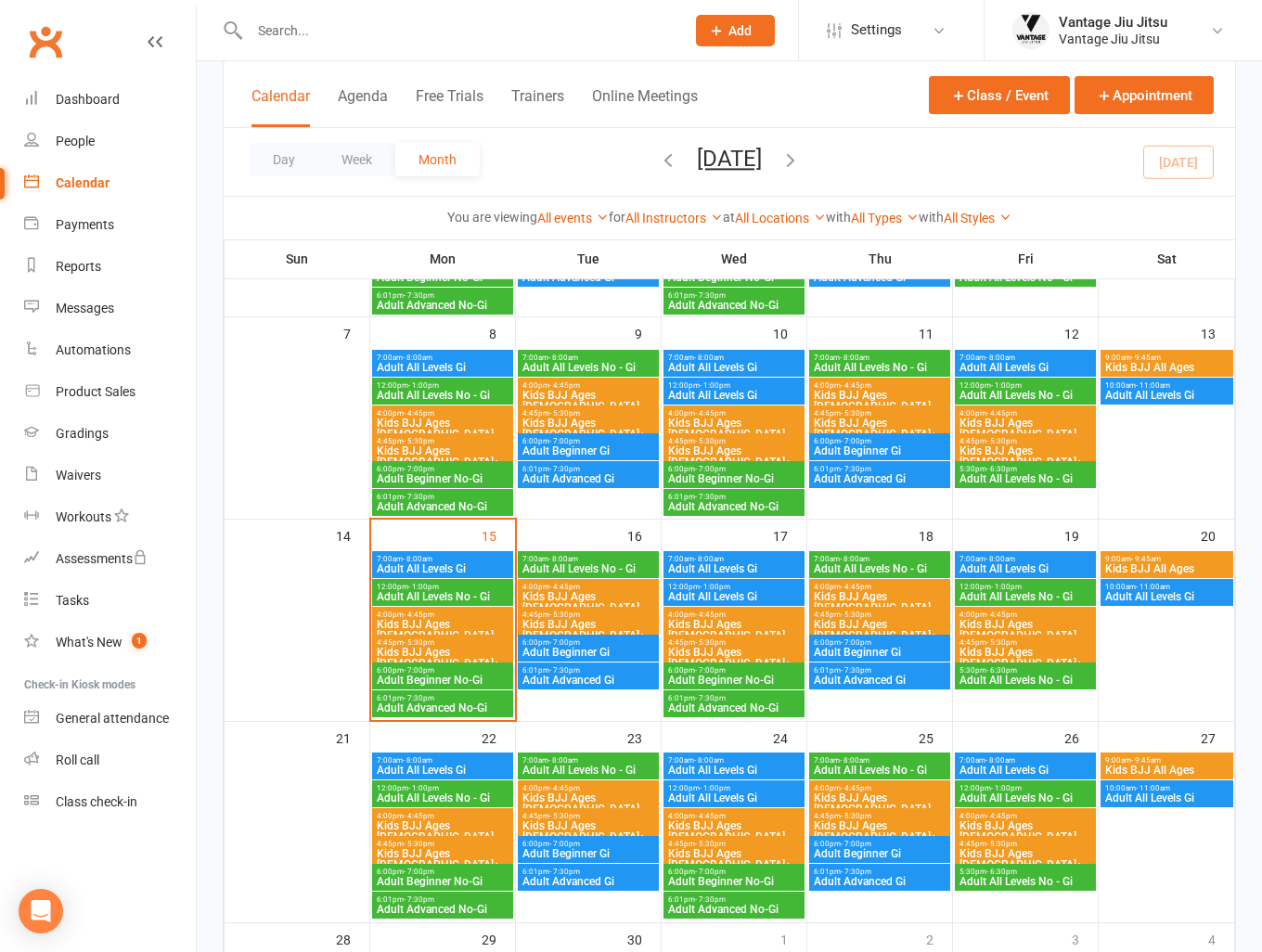
click at [432, 615] on span "4:00pm - 4:45pm" at bounding box center [443, 615] width 133 height 9
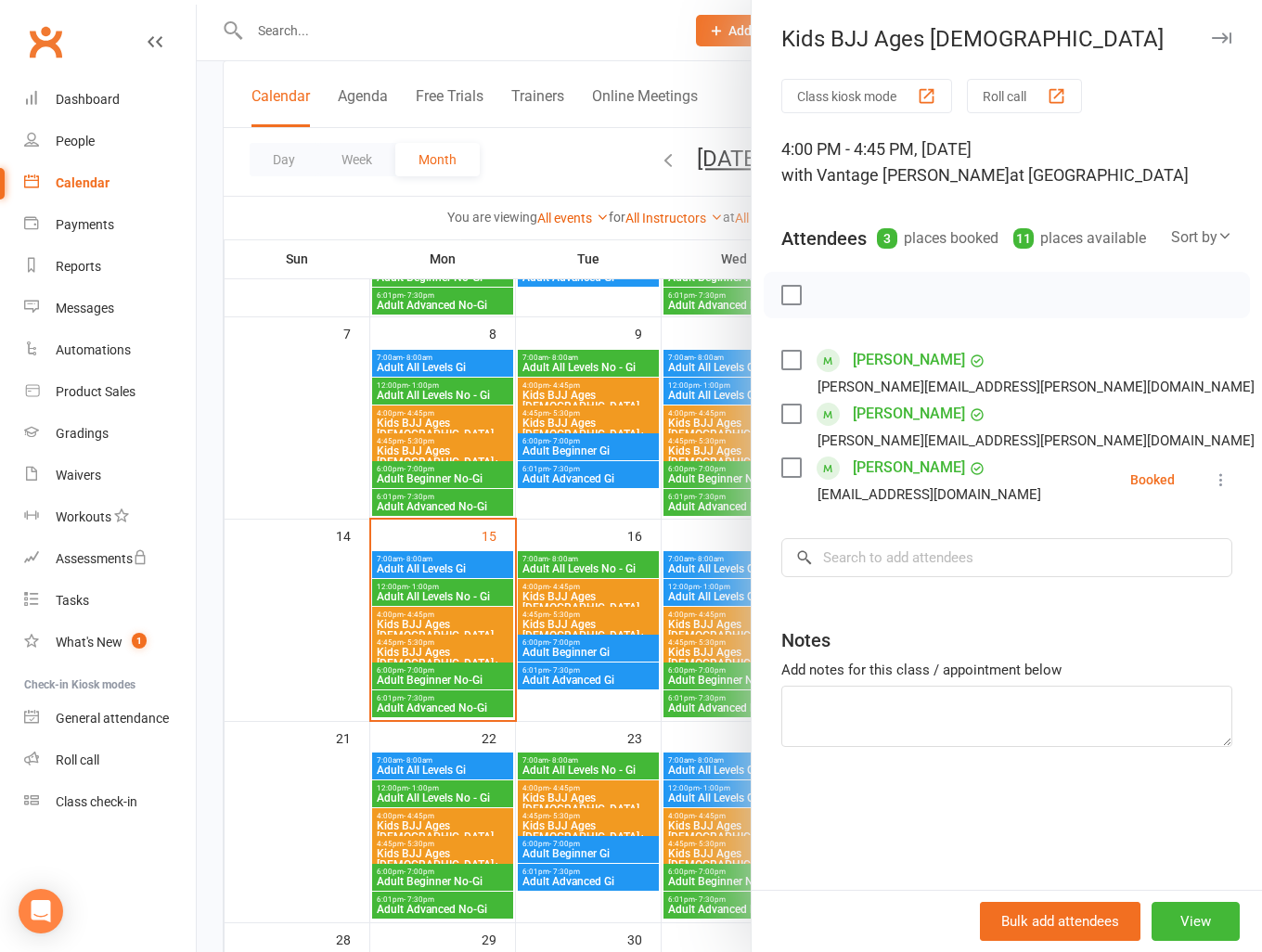
click at [246, 424] on div at bounding box center [730, 476] width 1065 height 952
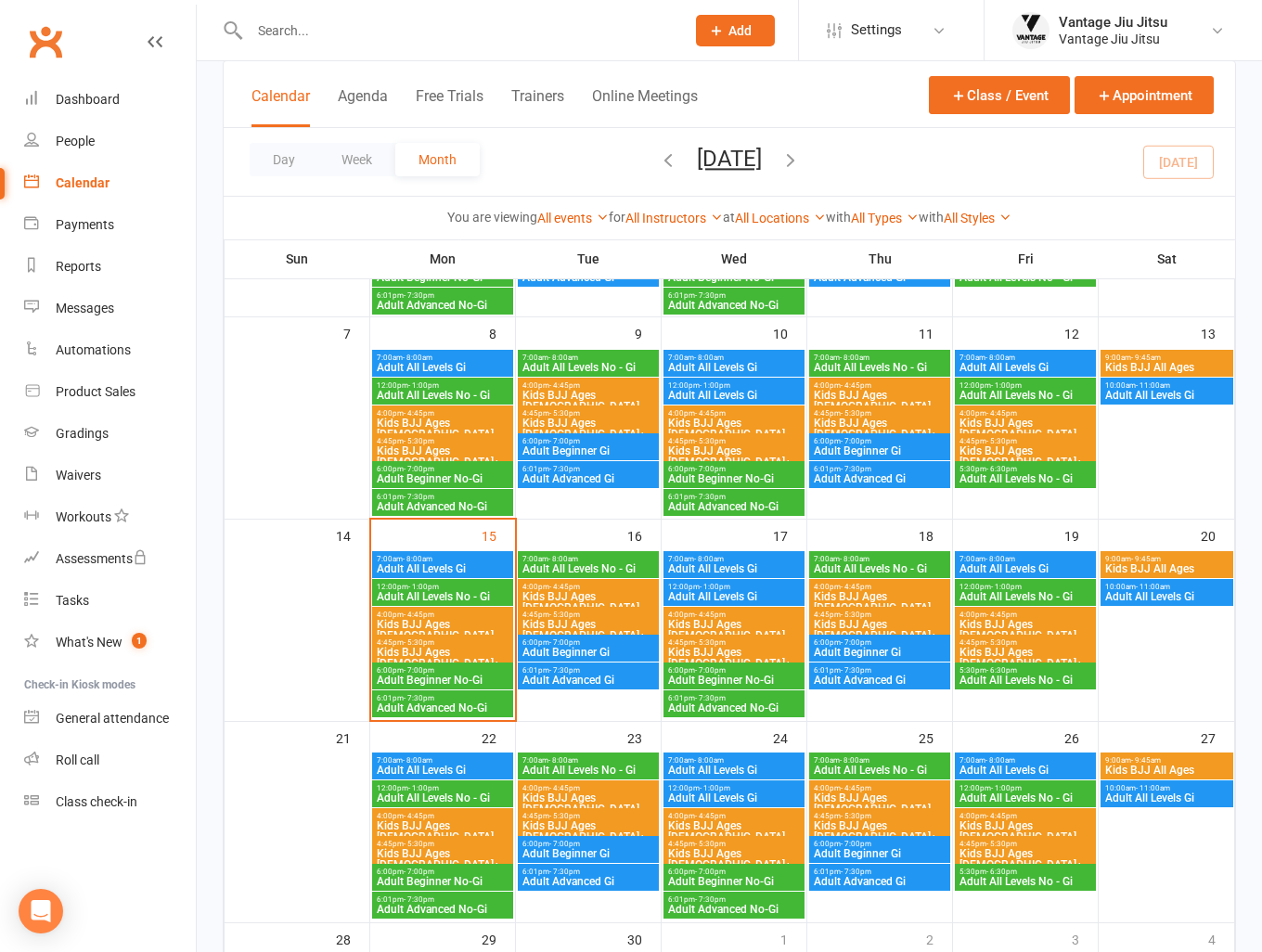
click at [55, 47] on link "Clubworx" at bounding box center [45, 42] width 46 height 46
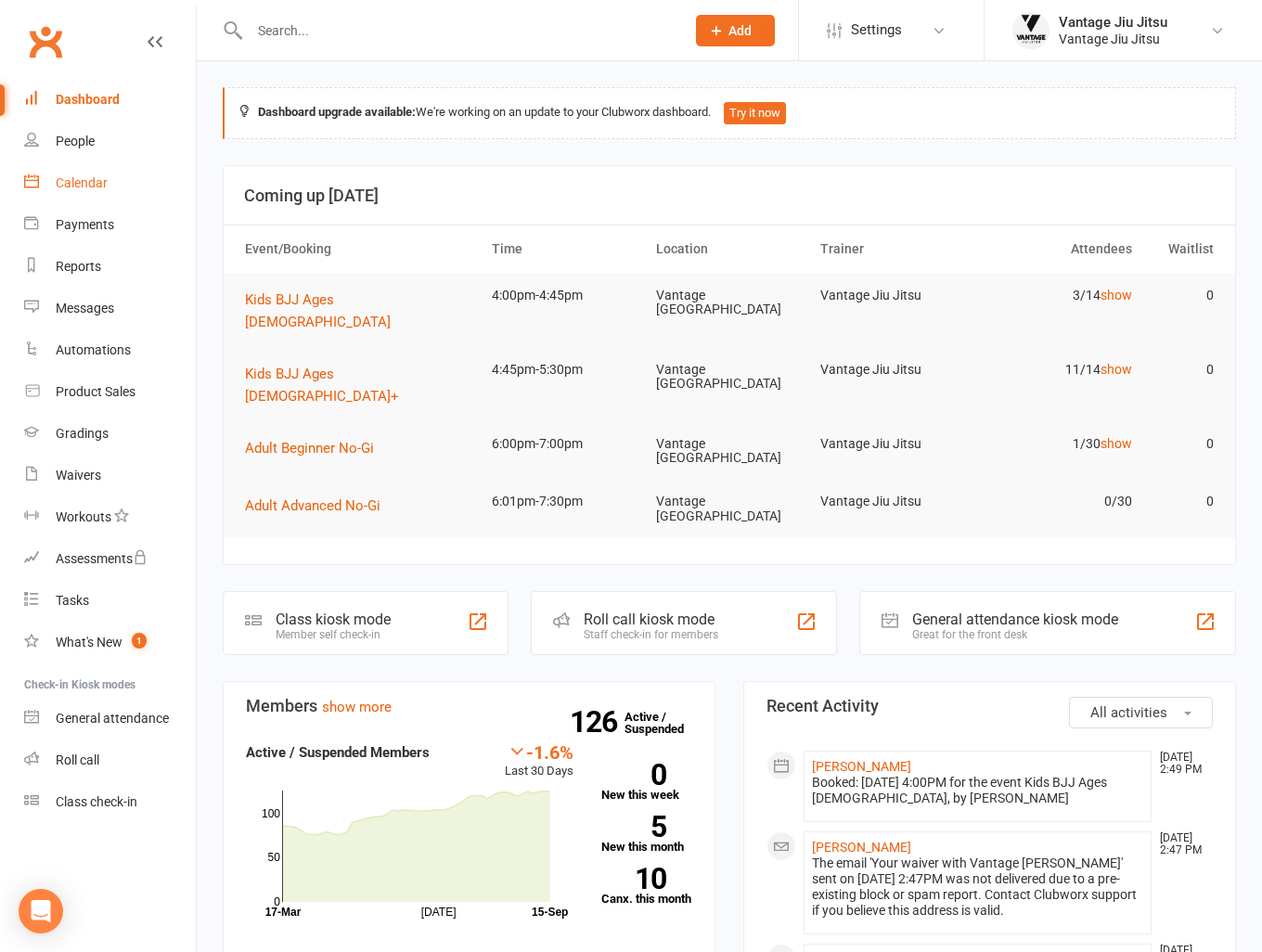
click at [91, 188] on div "Calendar" at bounding box center [82, 182] width 52 height 14
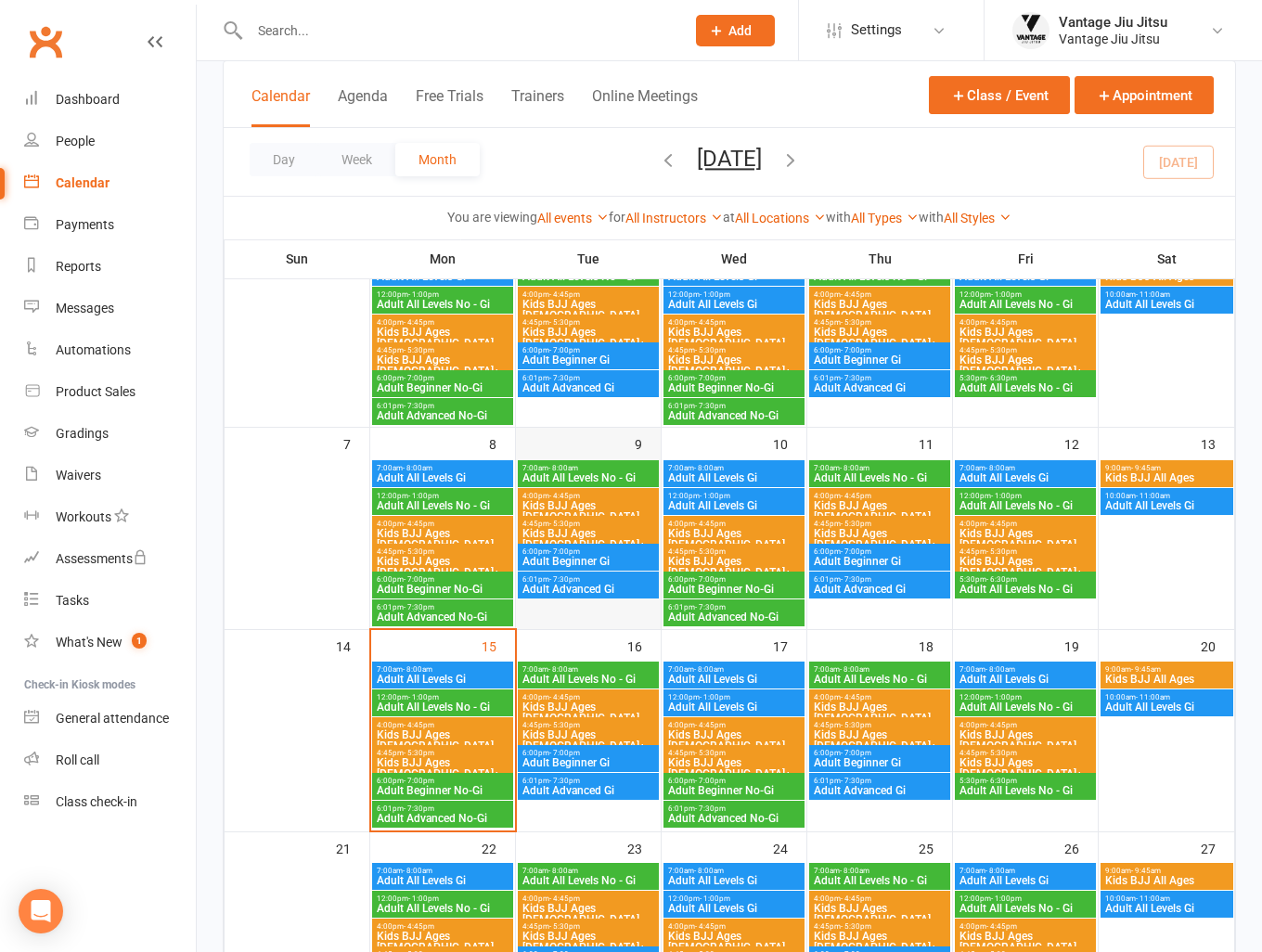
scroll to position [186, 0]
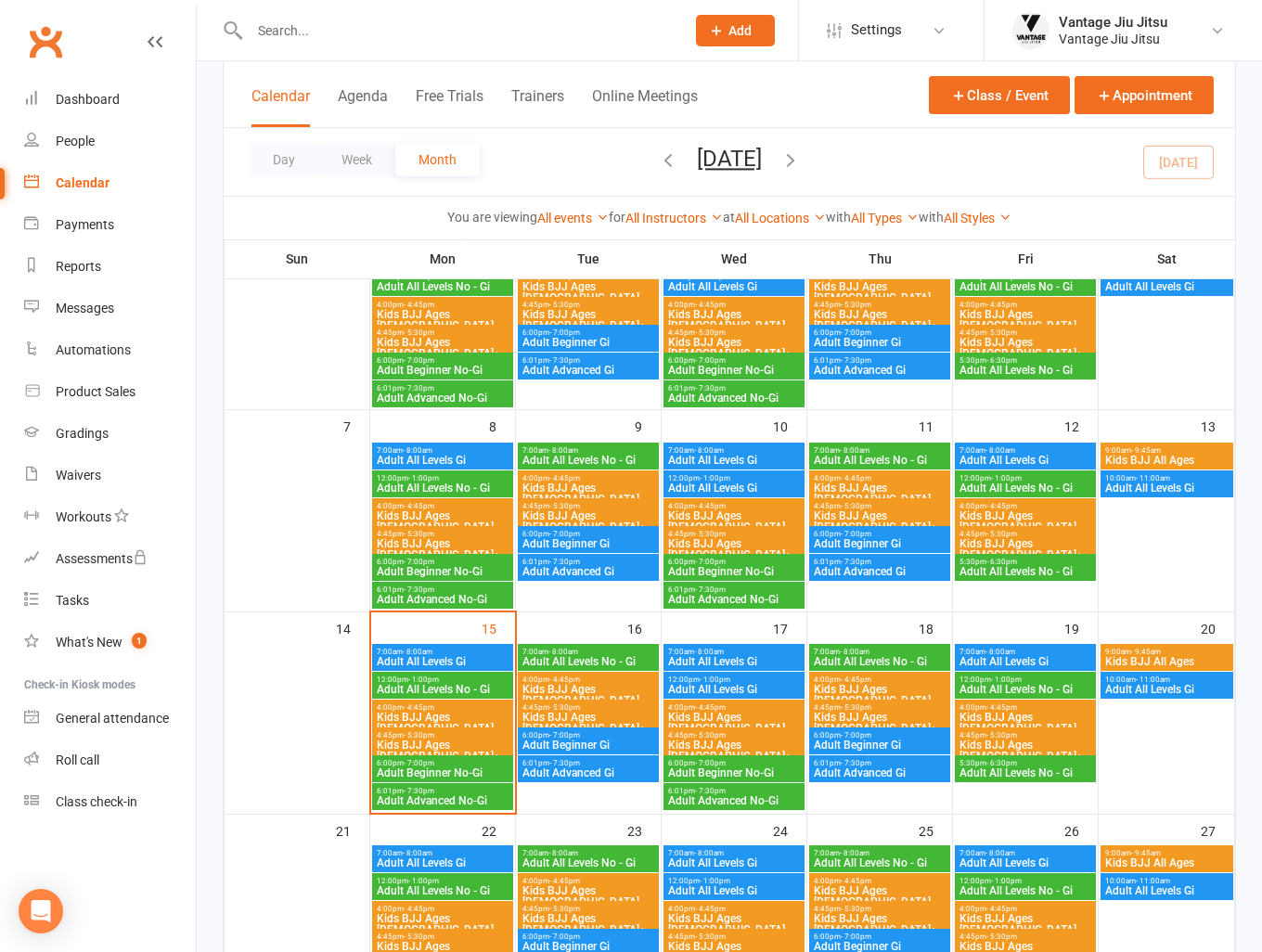
click at [407, 713] on span "Kids BJJ Ages [DEMOGRAPHIC_DATA]" at bounding box center [443, 722] width 133 height 22
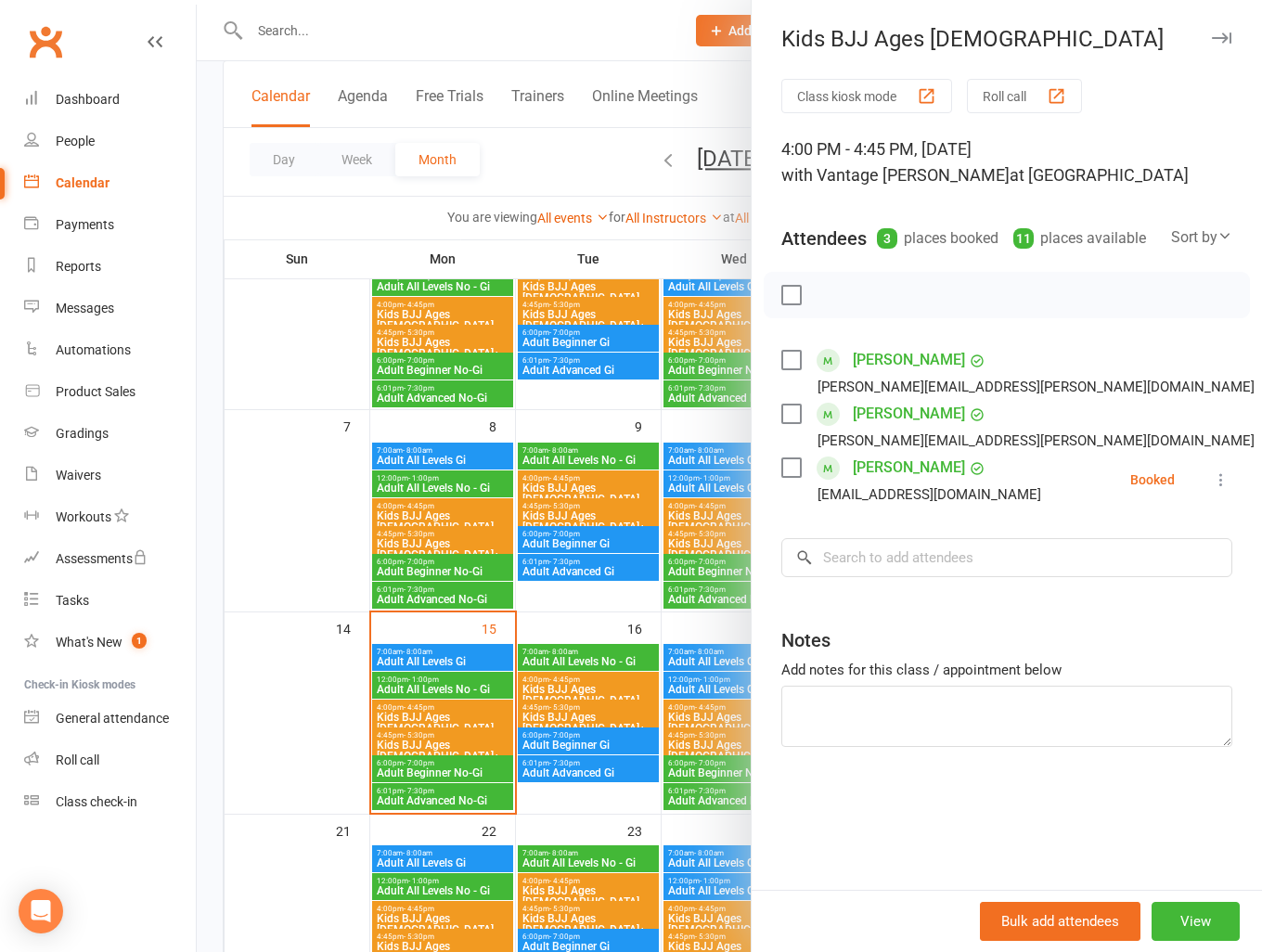
click at [304, 521] on div at bounding box center [730, 476] width 1065 height 952
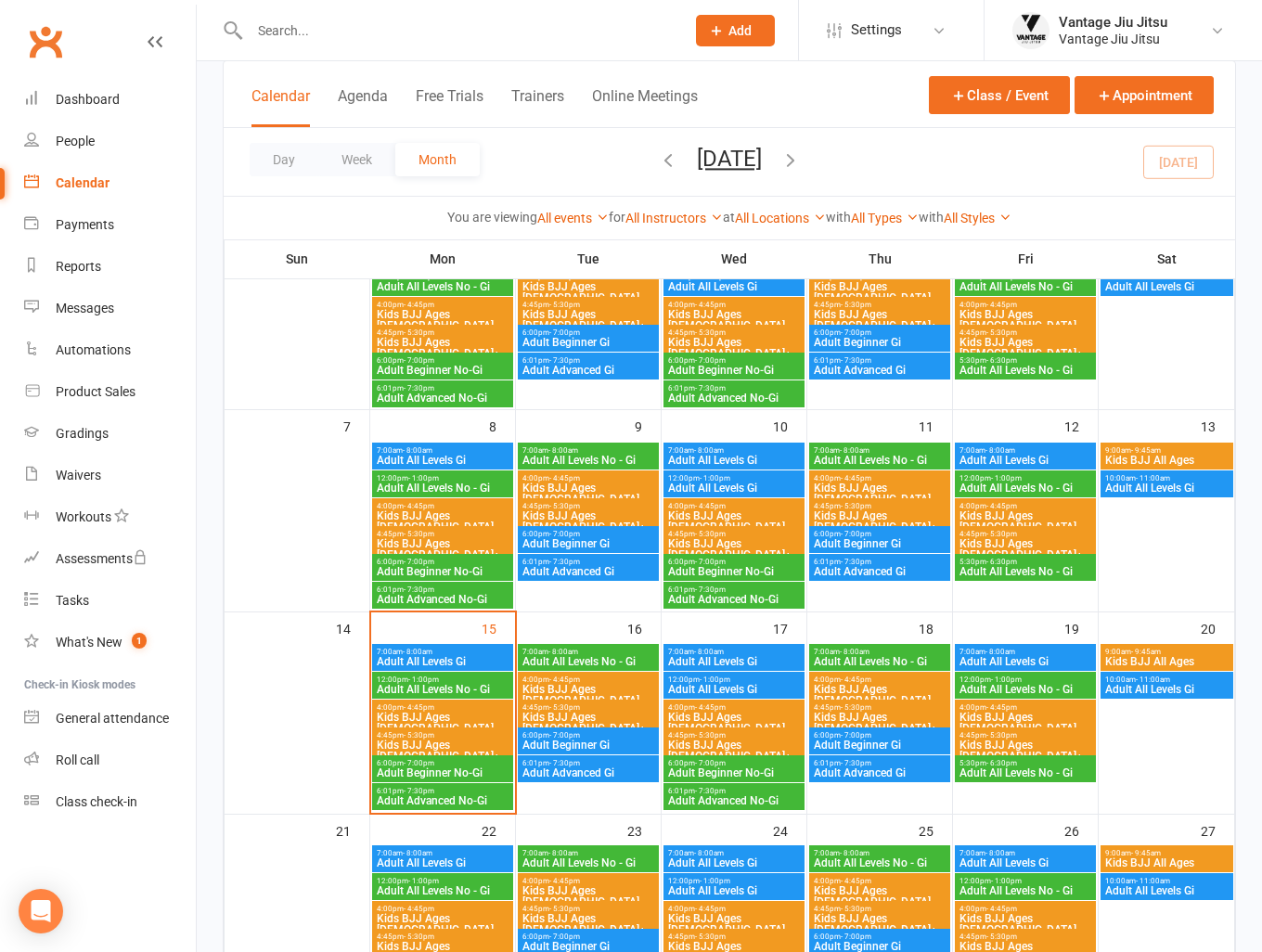
click at [446, 749] on span "Kids BJJ Ages [DEMOGRAPHIC_DATA]+" at bounding box center [443, 750] width 133 height 22
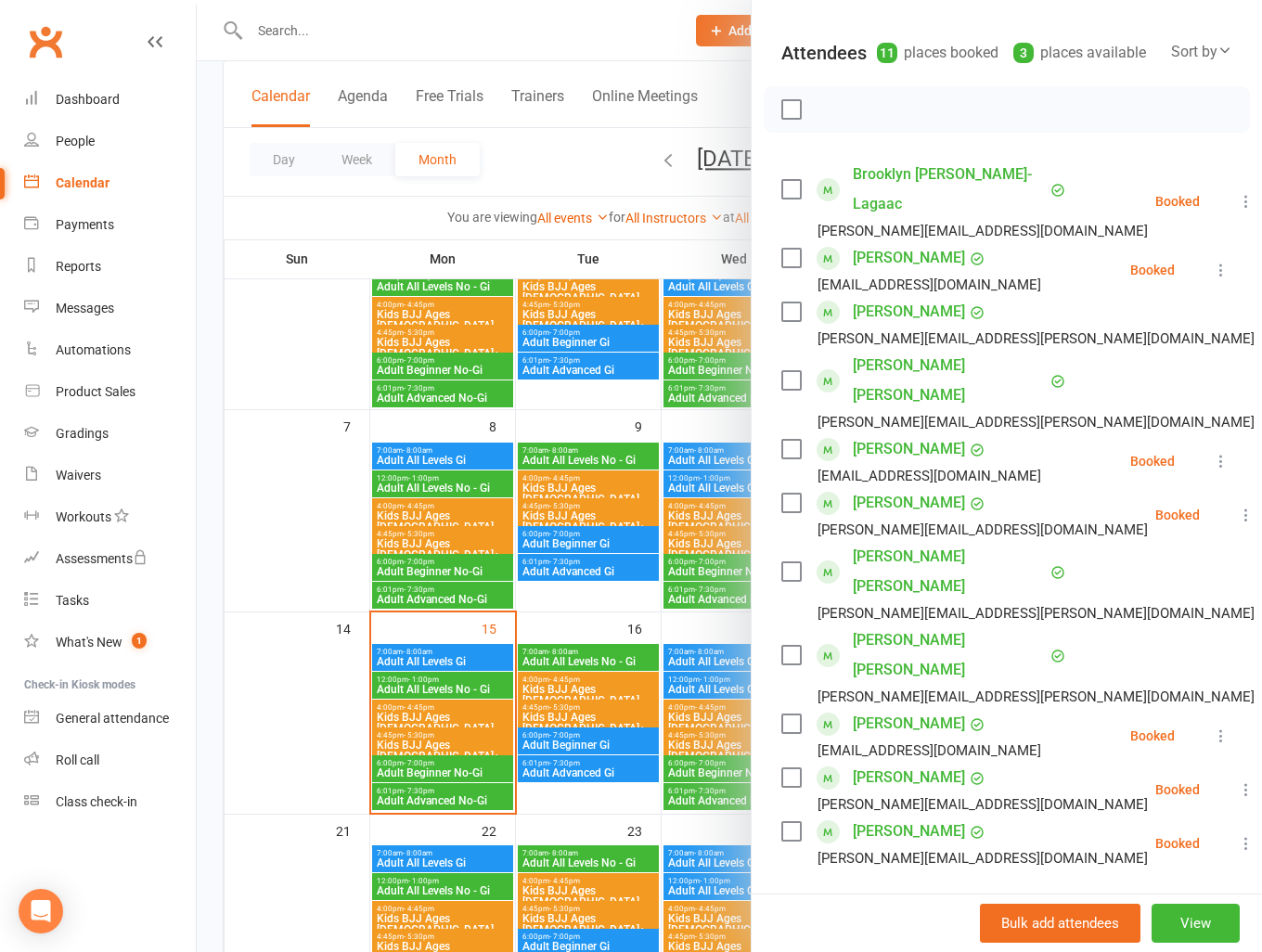
drag, startPoint x: 240, startPoint y: 574, endPoint x: 374, endPoint y: 762, distance: 230.9
click at [244, 580] on div at bounding box center [730, 476] width 1065 height 952
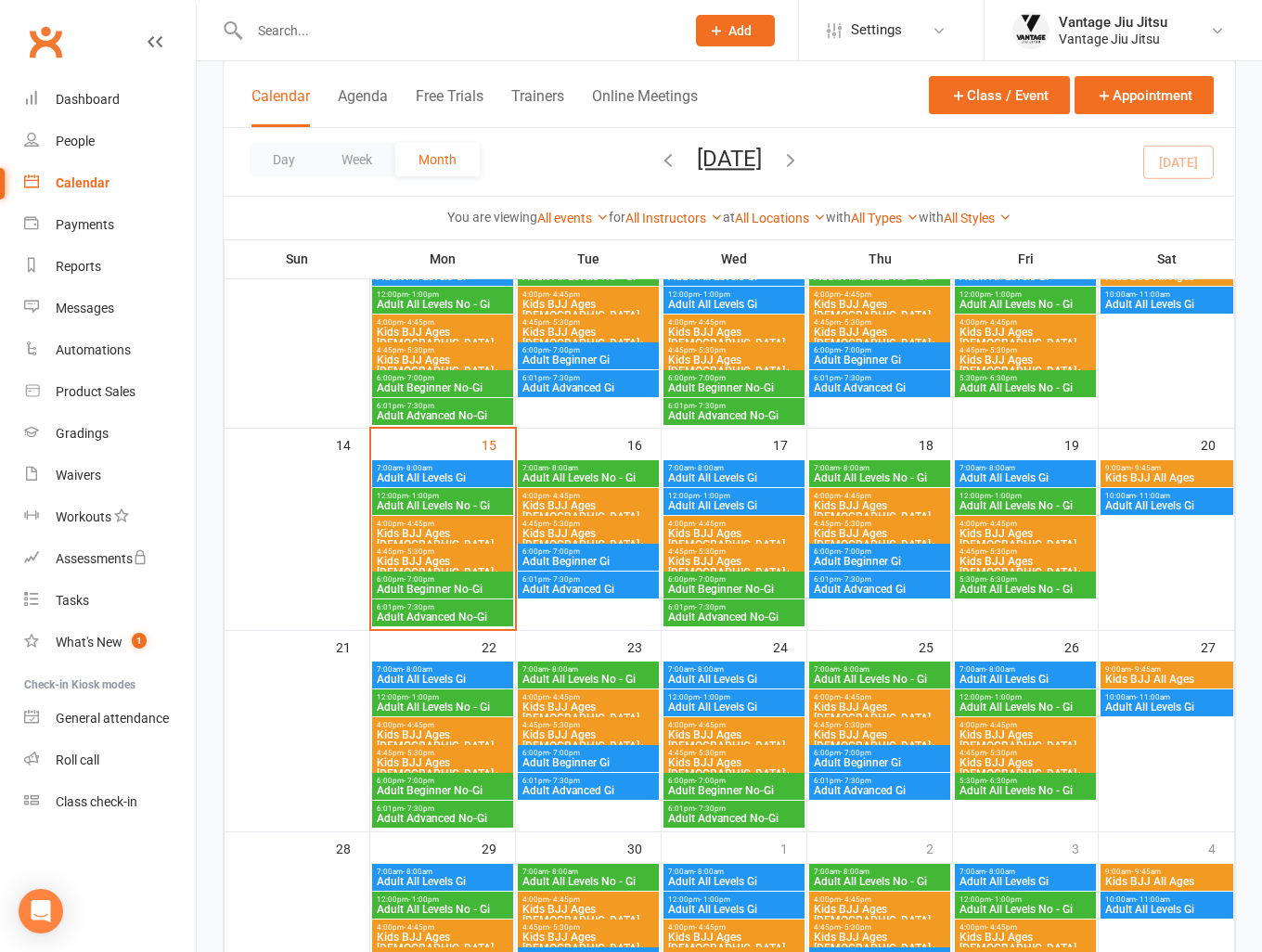
scroll to position [371, 0]
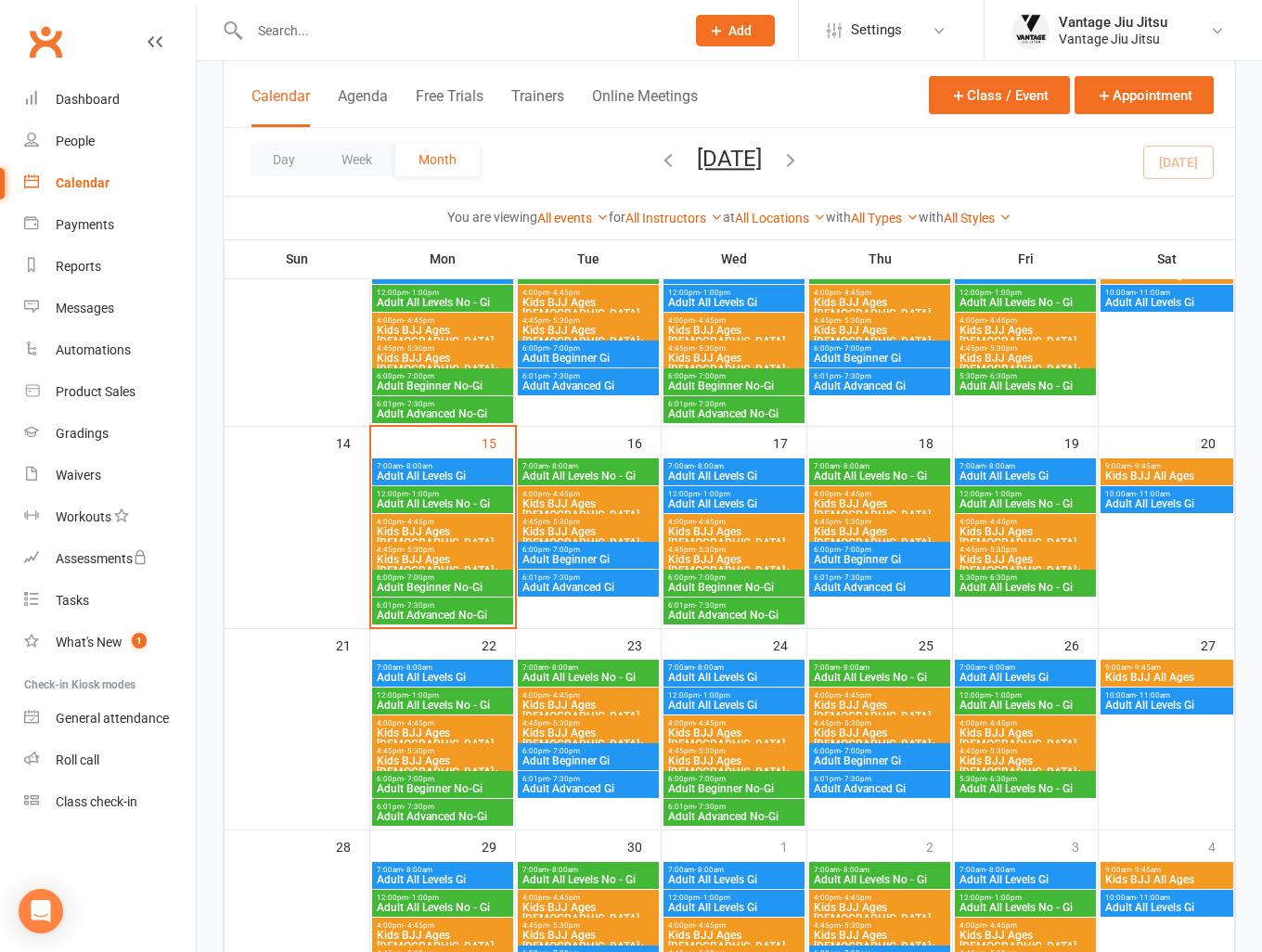
click at [454, 728] on span "Kids BJJ Ages [DEMOGRAPHIC_DATA]" at bounding box center [443, 738] width 133 height 22
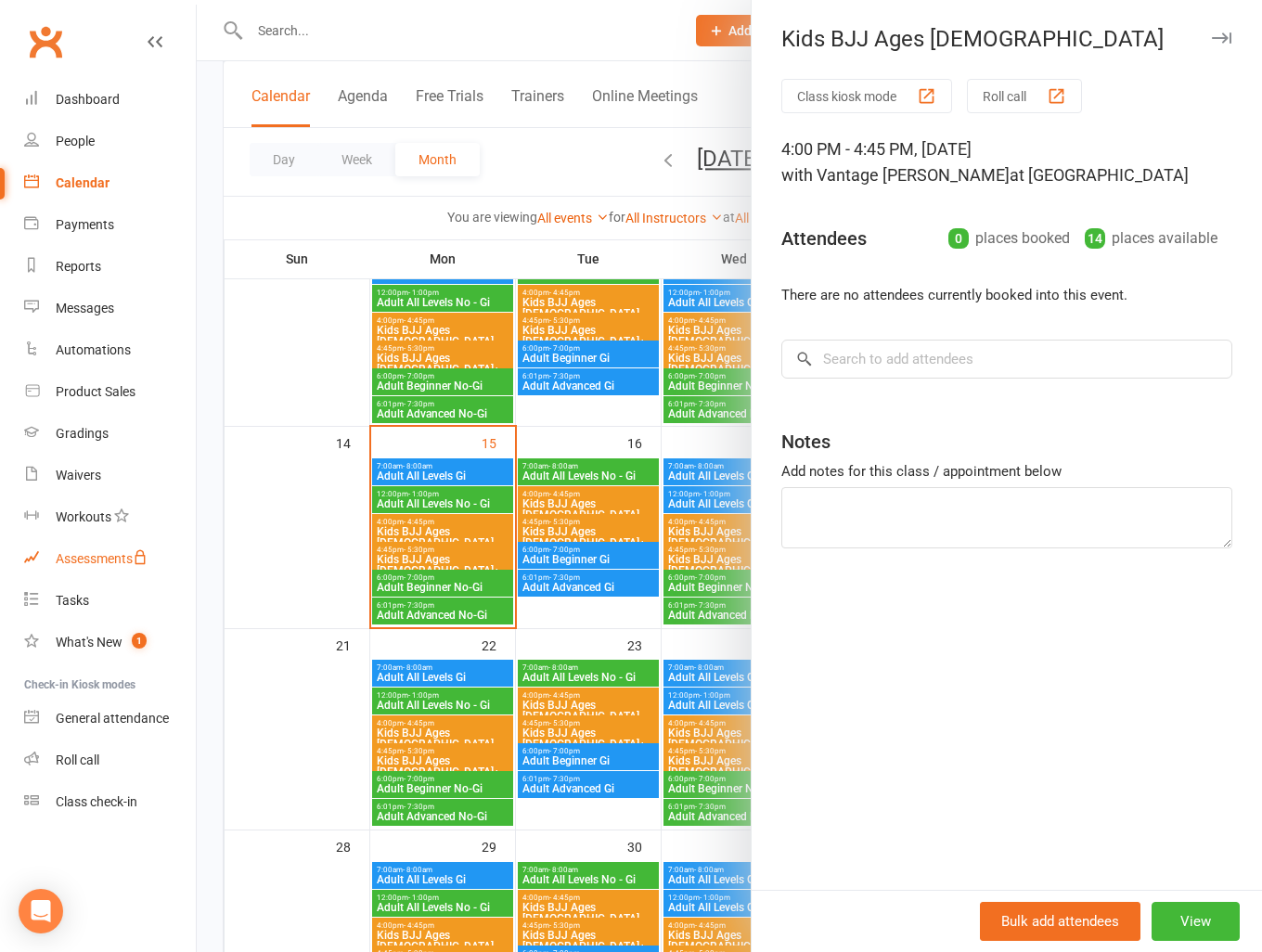
click at [145, 538] on link "Assessments" at bounding box center [110, 559] width 172 height 42
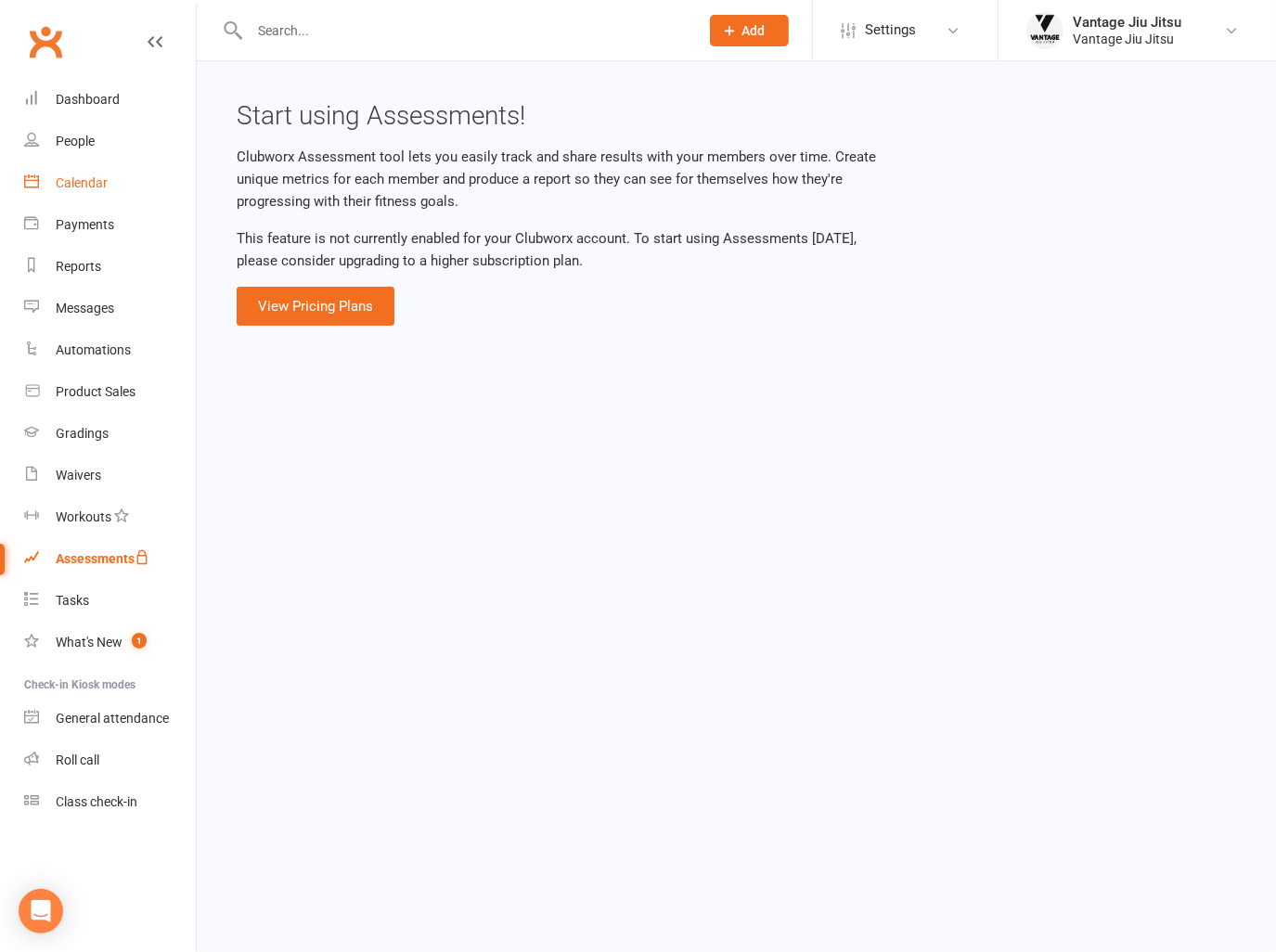
click at [104, 175] on div "Calendar" at bounding box center [82, 182] width 52 height 14
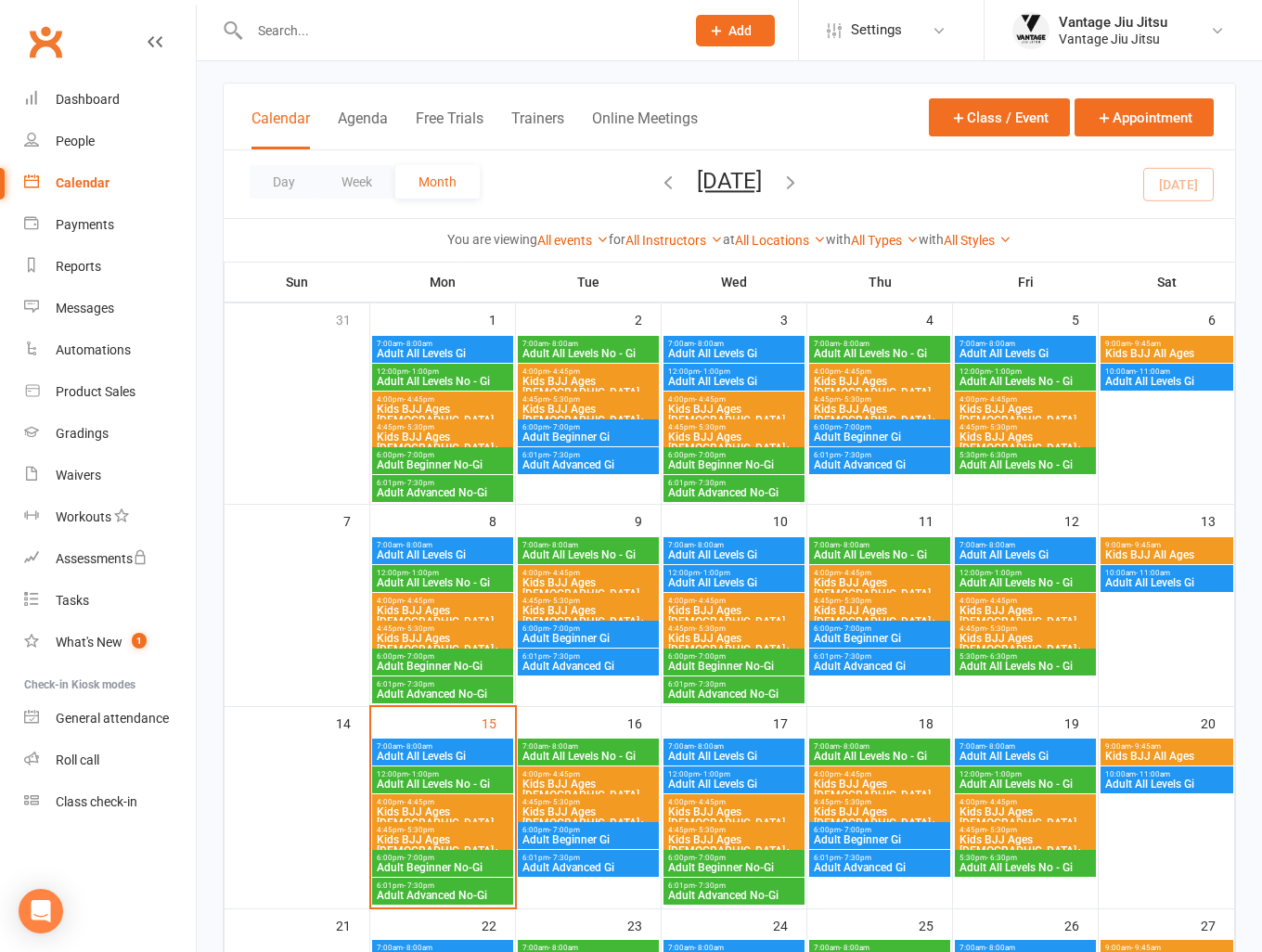
scroll to position [93, 0]
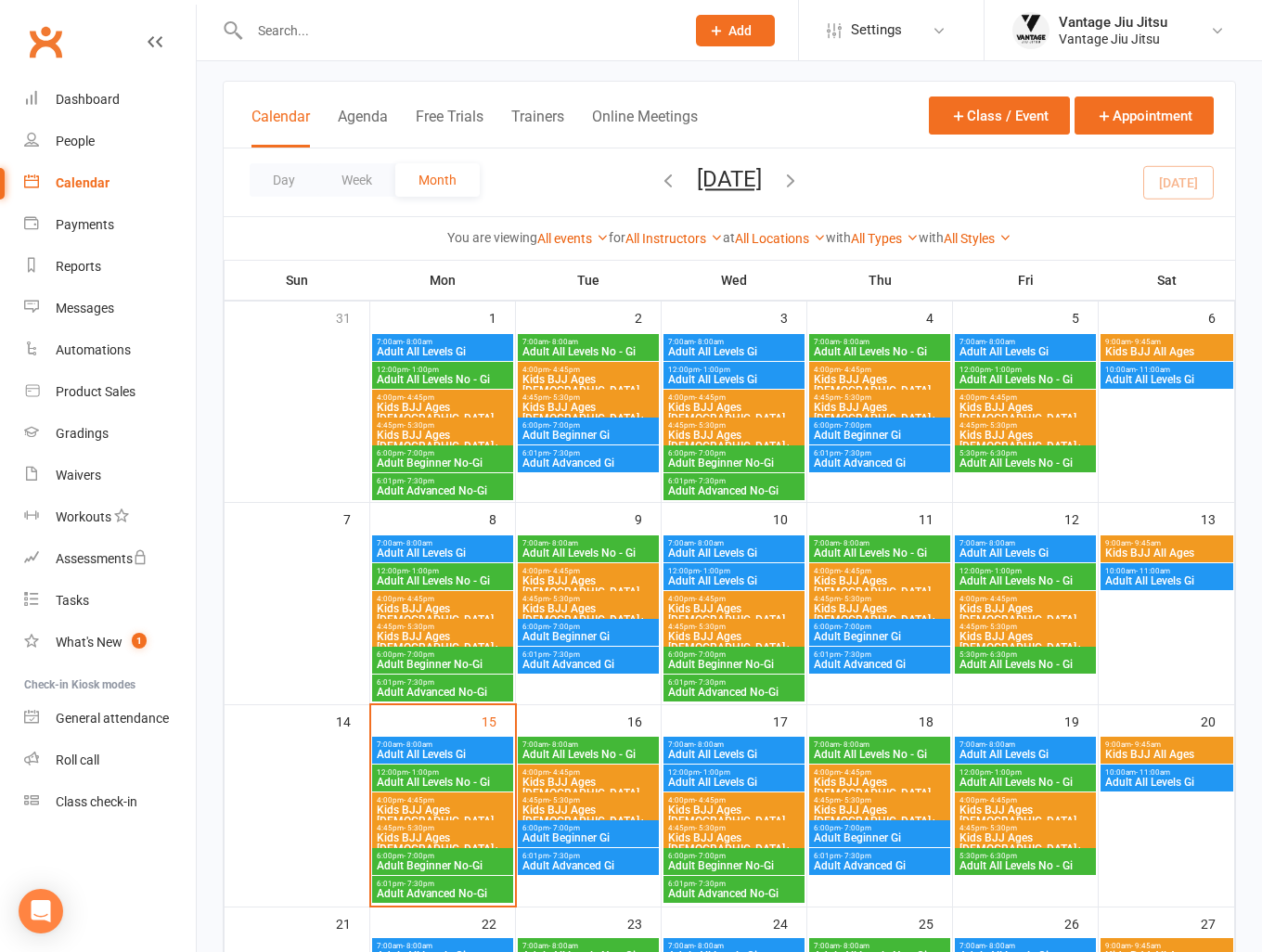
click at [475, 606] on span "Kids BJJ Ages [DEMOGRAPHIC_DATA]" at bounding box center [443, 614] width 133 height 22
click at [594, 777] on span "Kids BJJ Ages [DEMOGRAPHIC_DATA]" at bounding box center [588, 788] width 133 height 22
click at [464, 808] on span "Kids BJJ Ages [DEMOGRAPHIC_DATA]" at bounding box center [443, 815] width 133 height 22
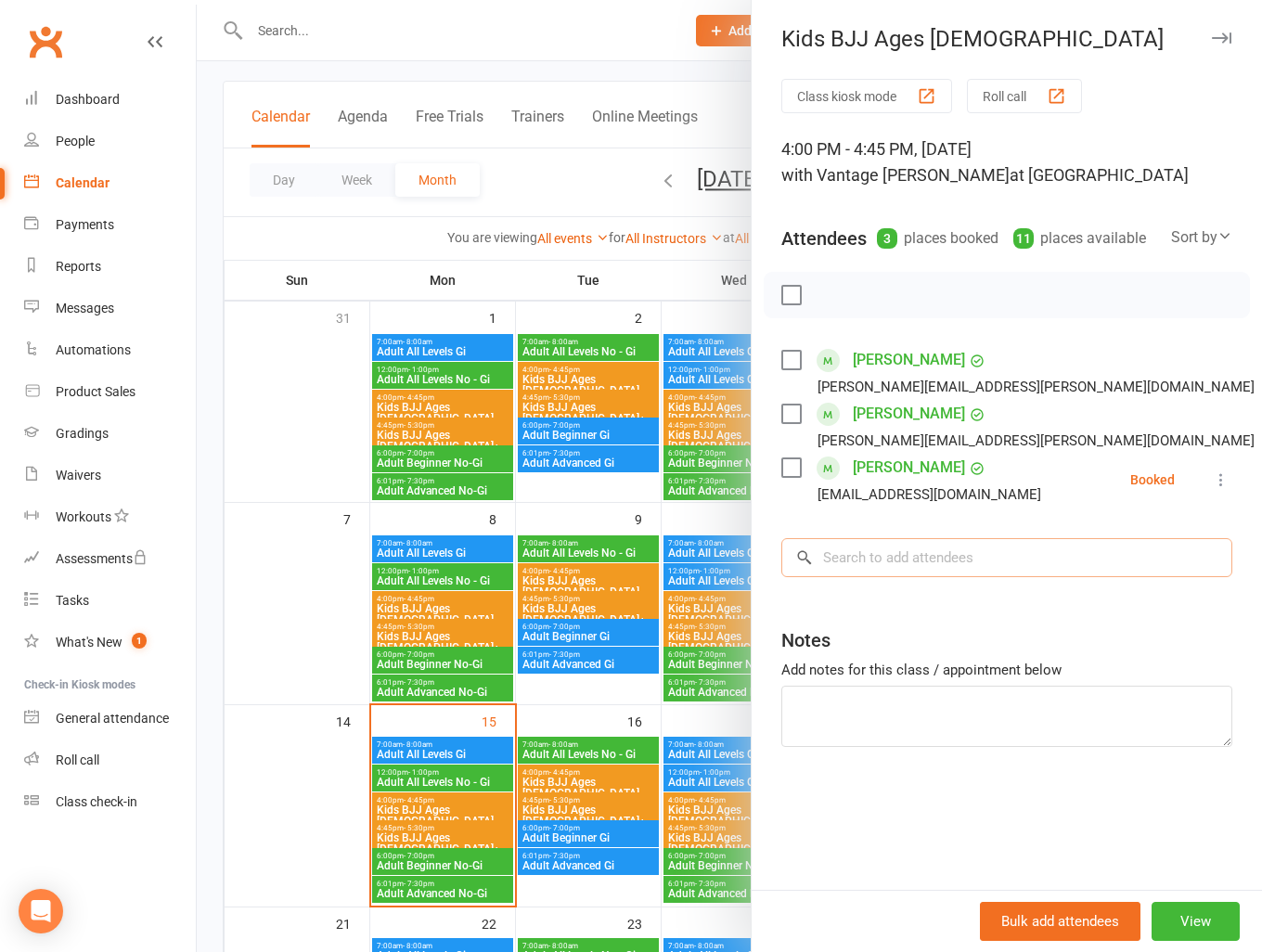
click at [997, 563] on input "search" at bounding box center [1006, 558] width 451 height 39
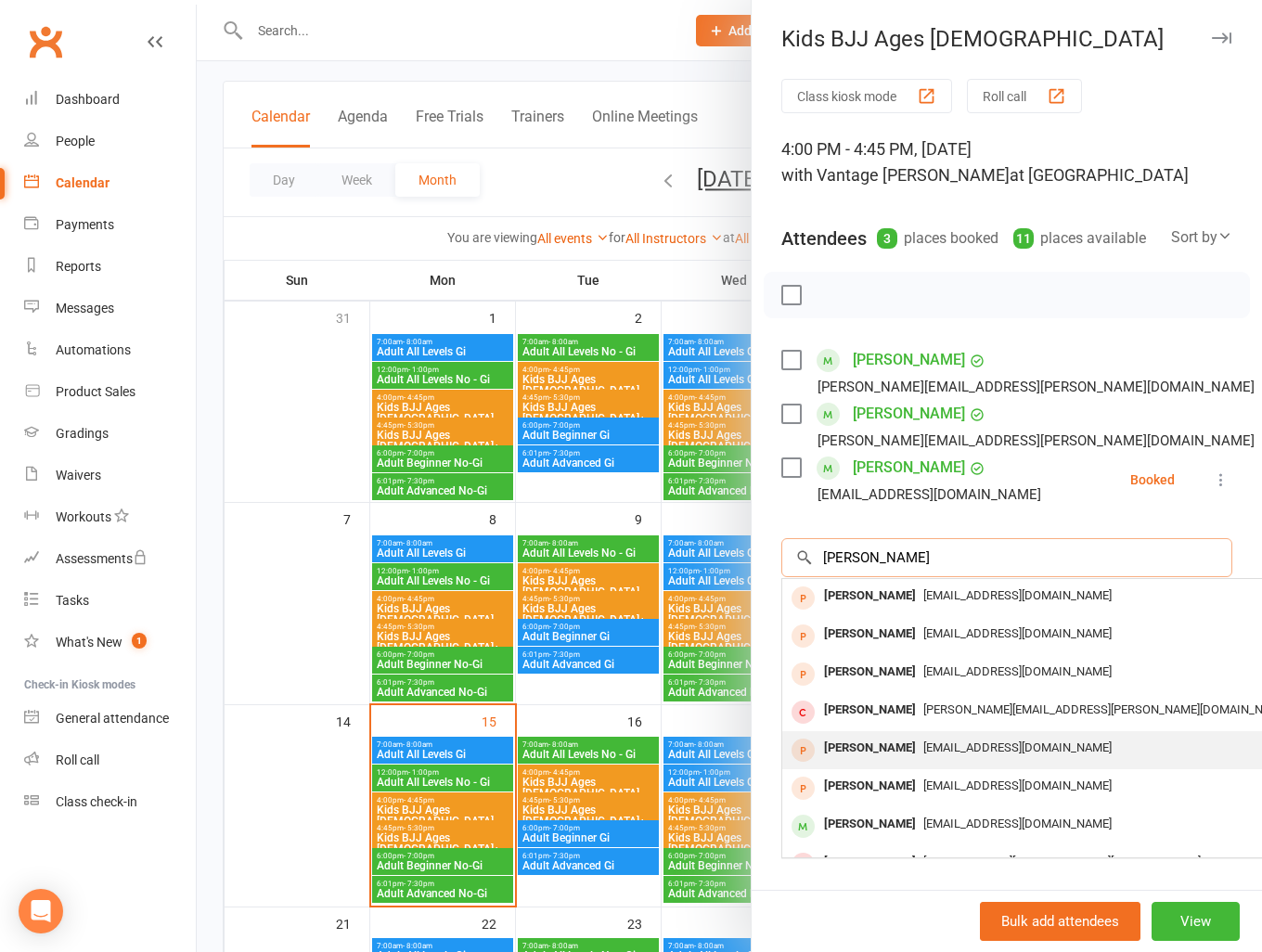
type input "lucas"
click at [961, 751] on span "zyl59611028@gmail.com" at bounding box center [1017, 747] width 188 height 14
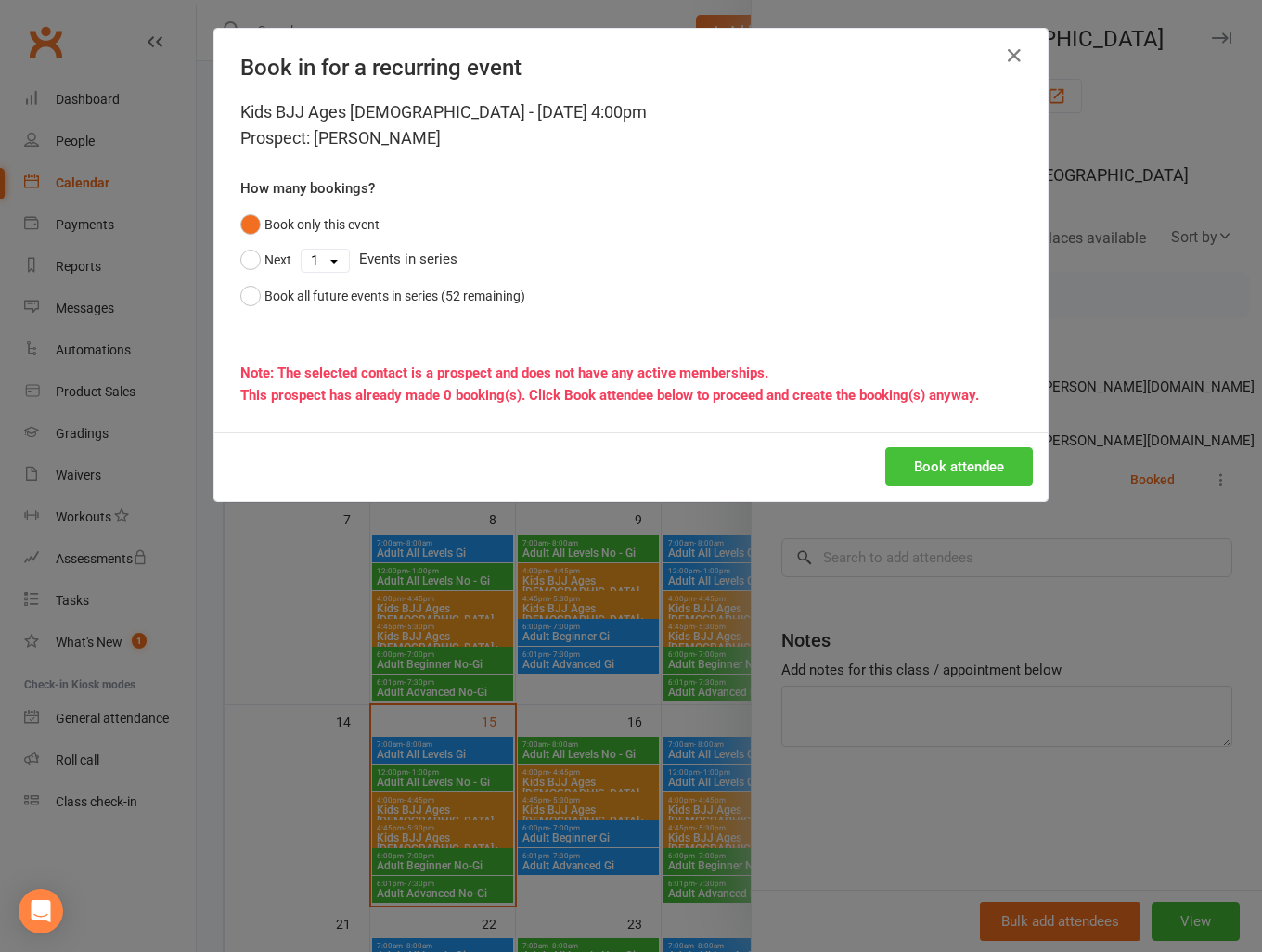
click at [926, 472] on button "Book attendee" at bounding box center [959, 467] width 148 height 39
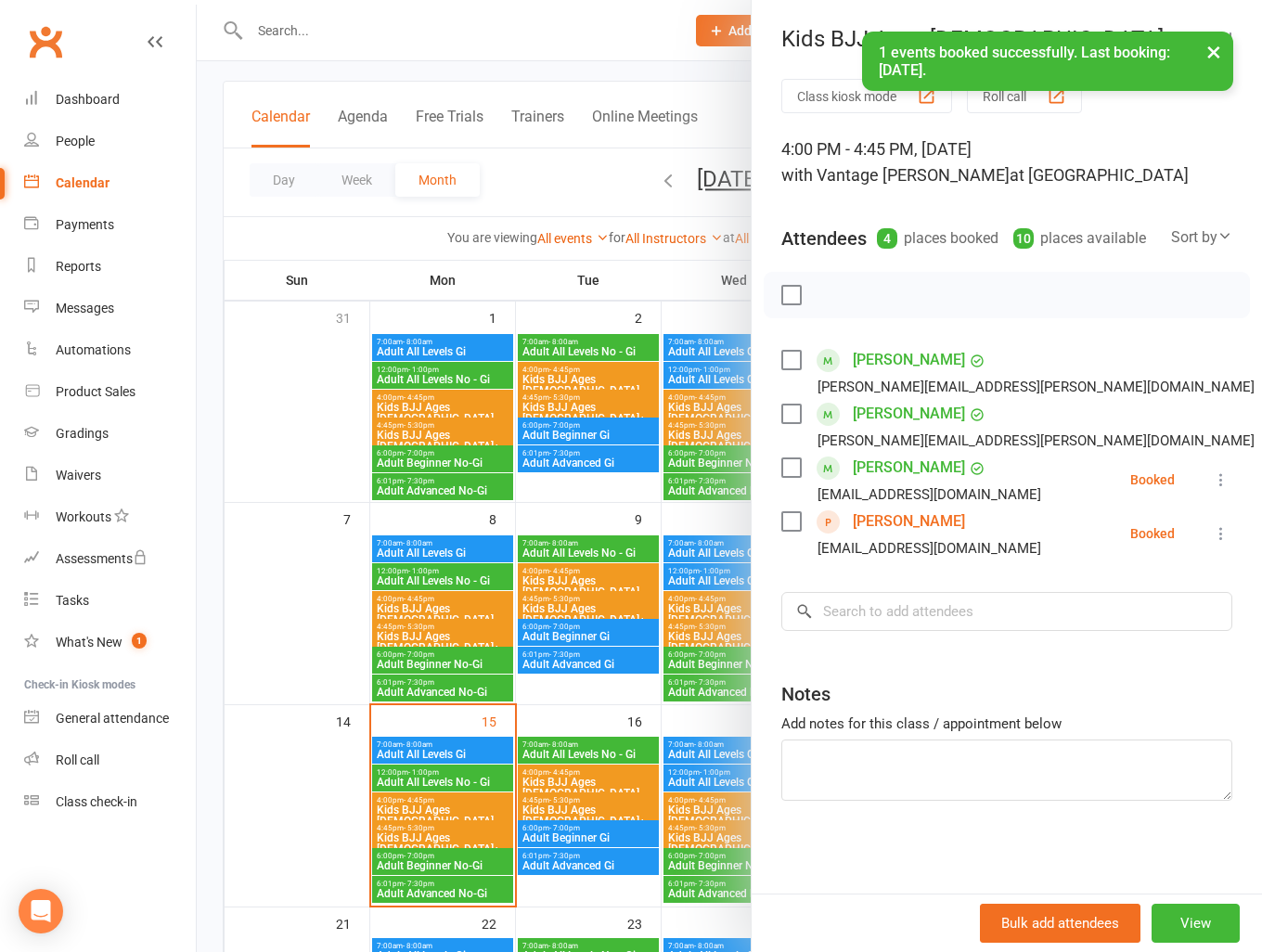
click at [409, 433] on div at bounding box center [730, 476] width 1065 height 952
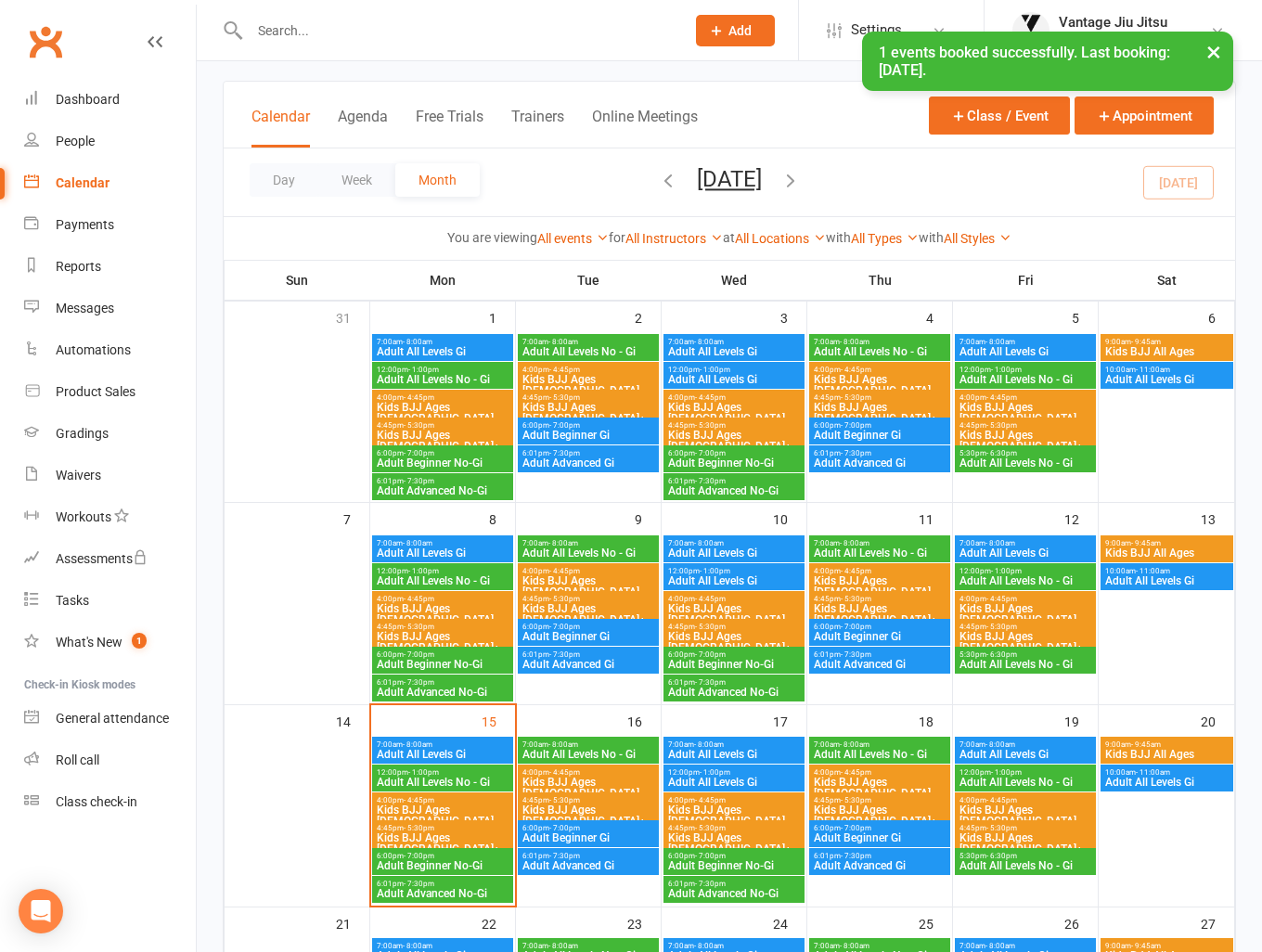
click at [56, 32] on div "× 1 events booked successfully. Last booking: Sep 15, 2025." at bounding box center [618, 32] width 1238 height 0
click at [45, 32] on div "× 1 events booked successfully. Last booking: Sep 15, 2025." at bounding box center [618, 32] width 1238 height 0
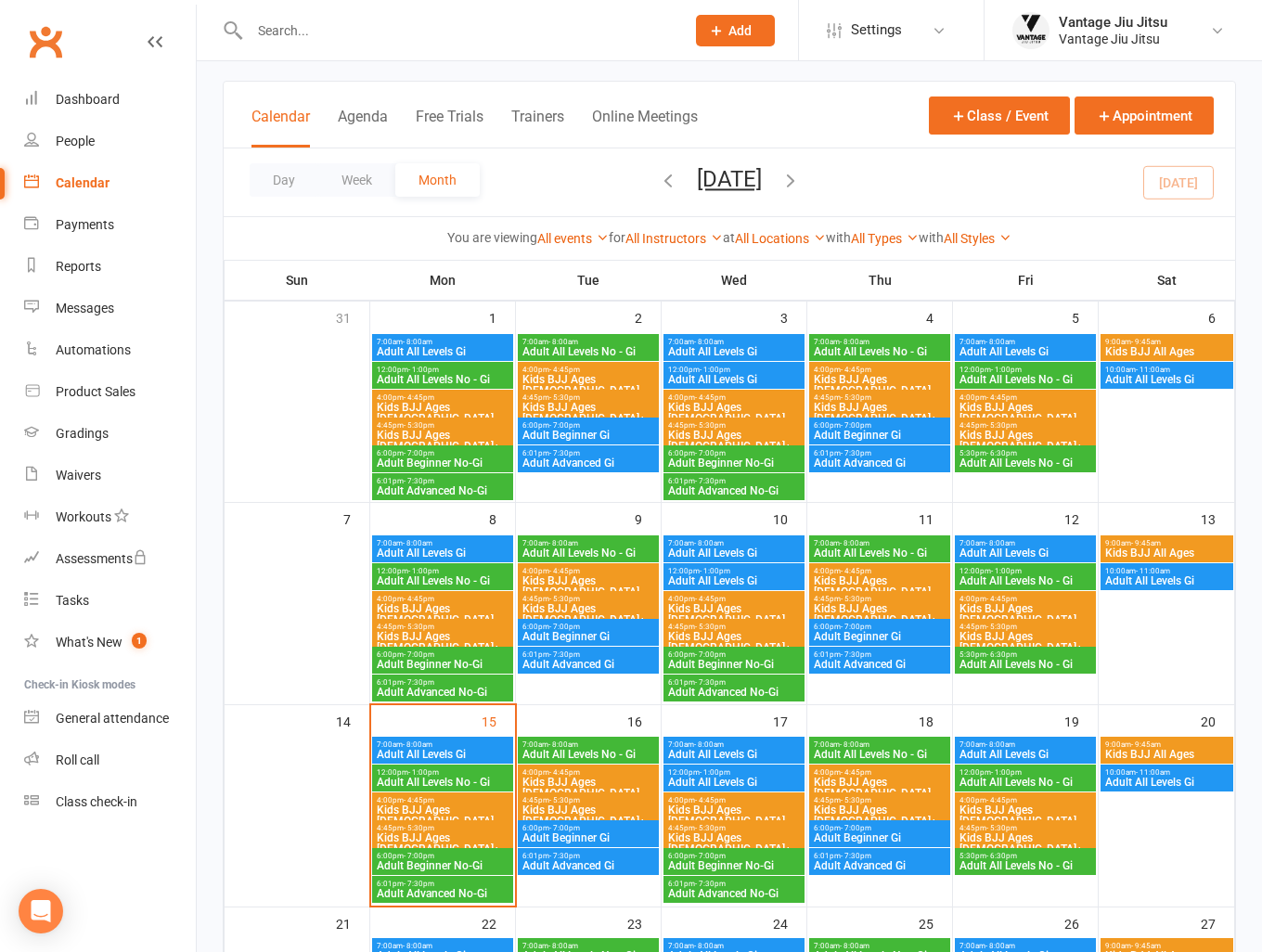
click at [52, 38] on link "Clubworx" at bounding box center [45, 42] width 46 height 46
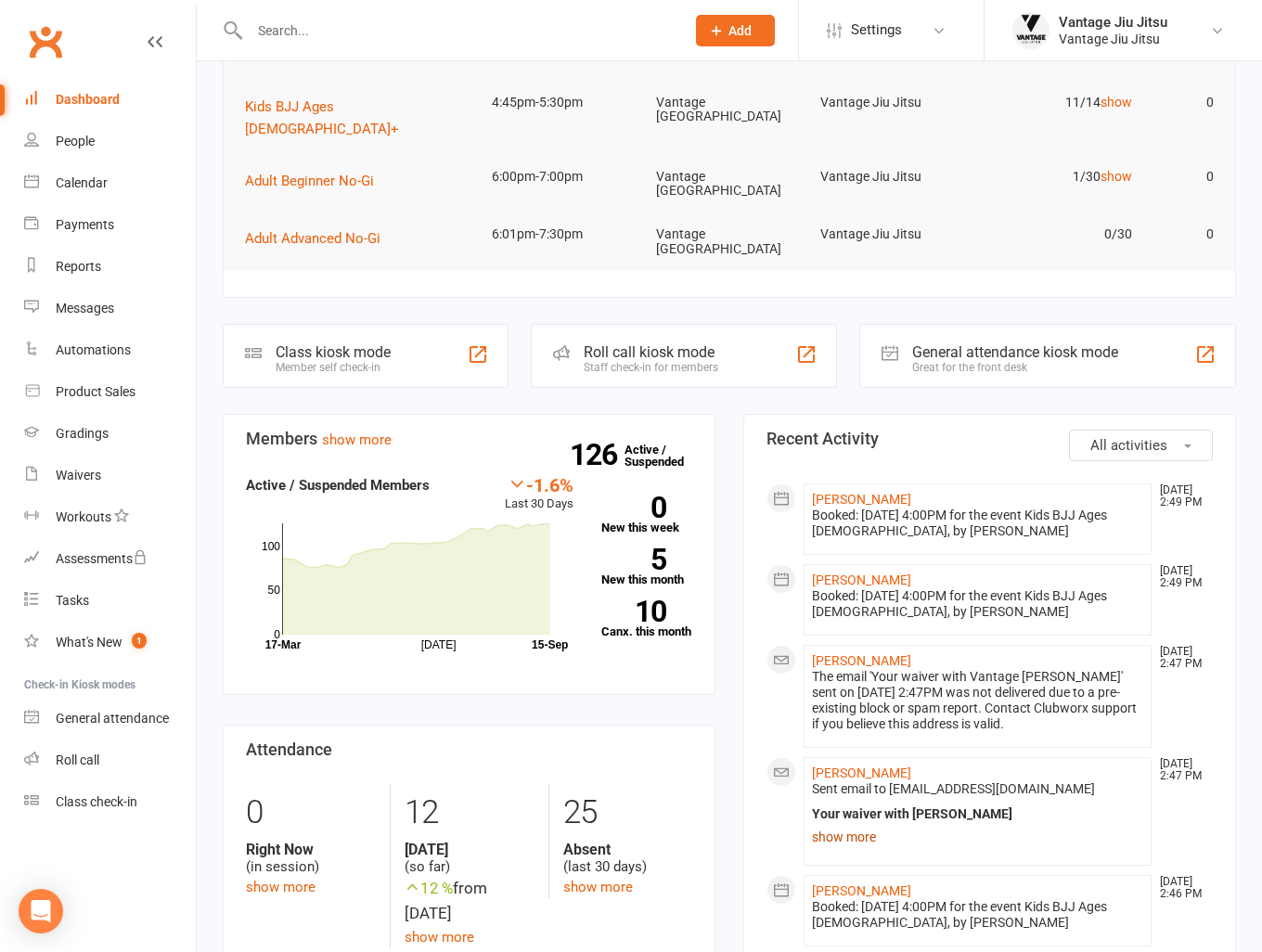
scroll to position [278, 0]
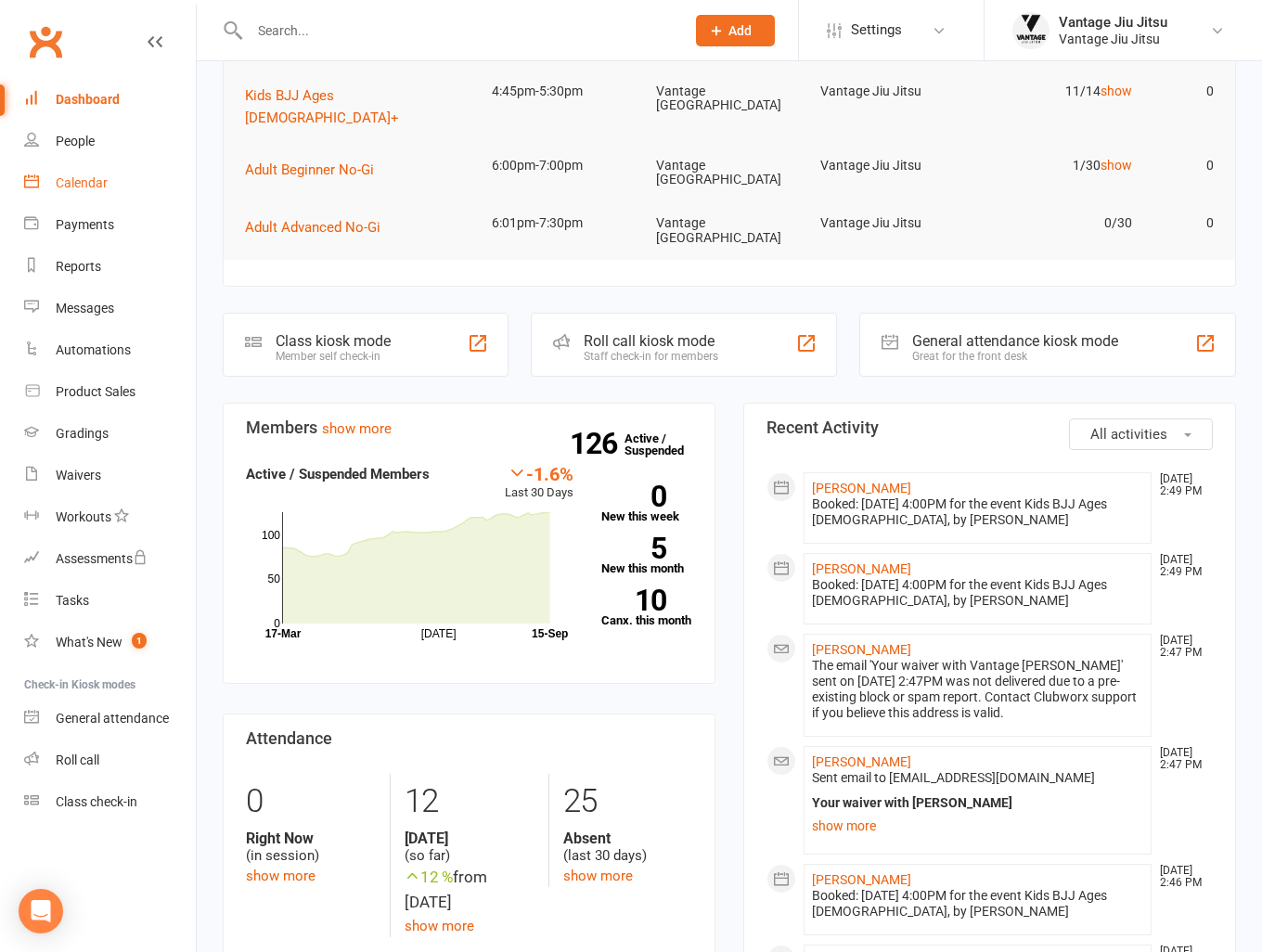
click at [81, 179] on div "Calendar" at bounding box center [82, 182] width 52 height 14
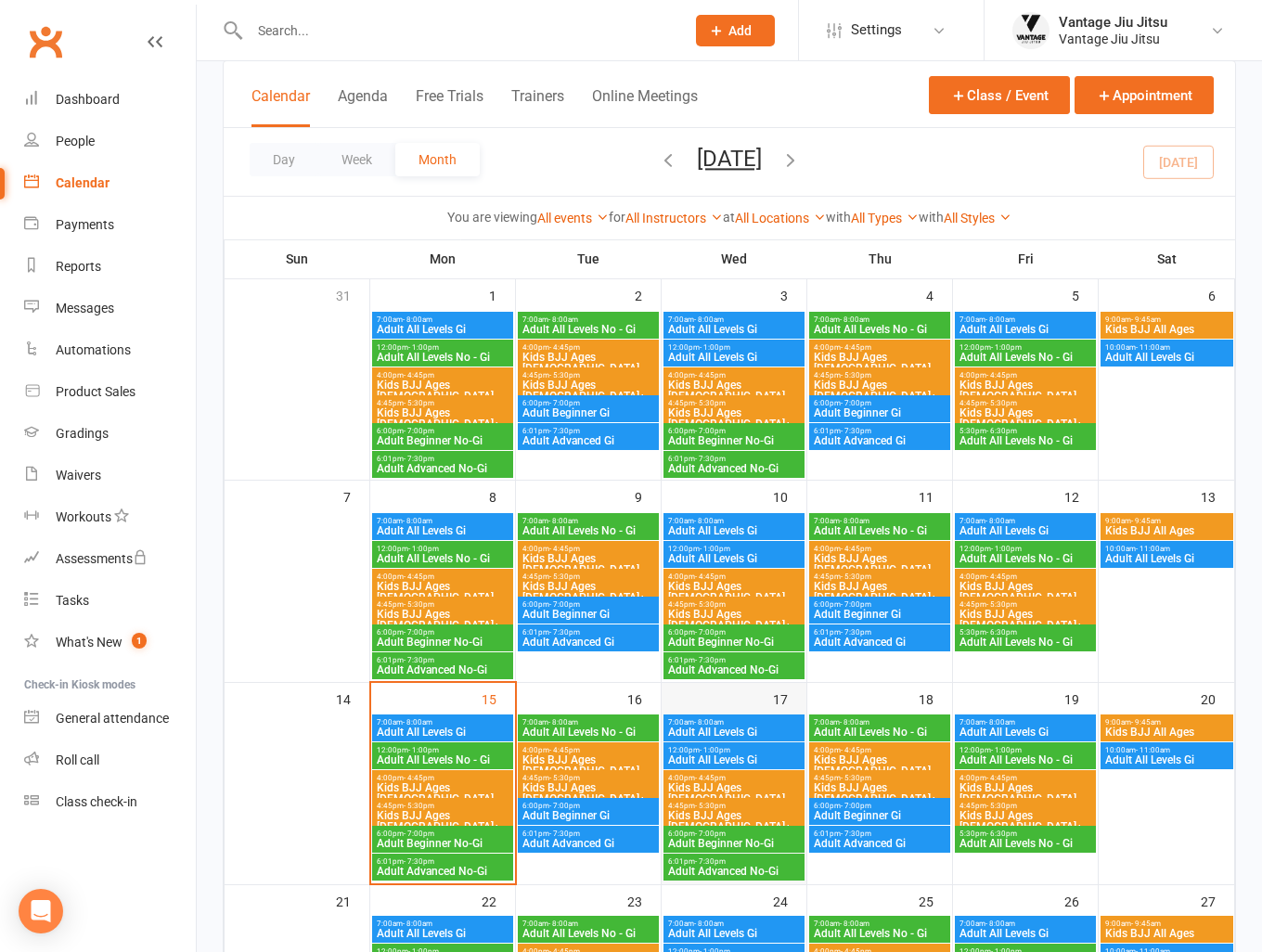
scroll to position [278, 0]
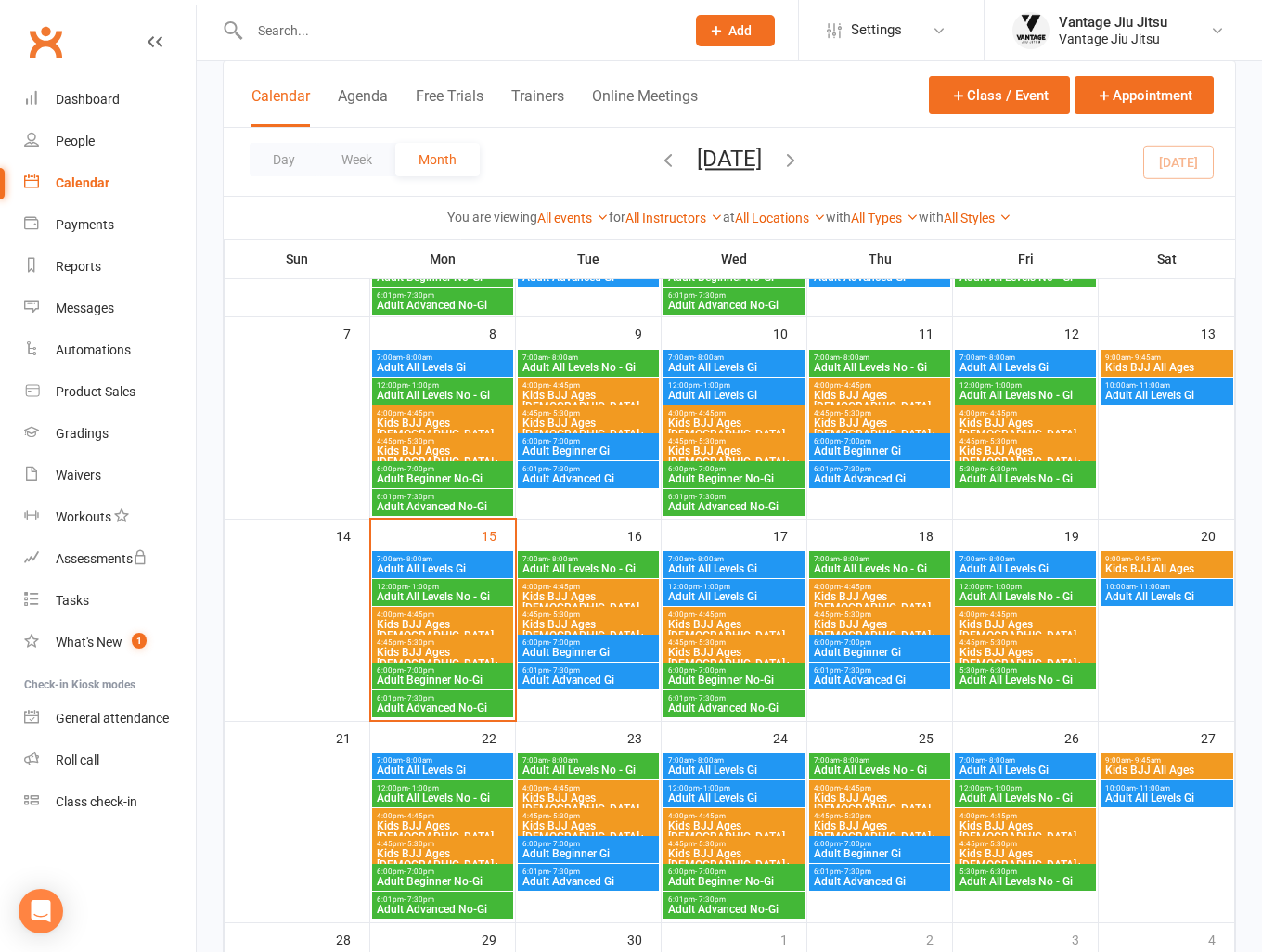
click at [455, 612] on span "4:00pm - 4:45pm" at bounding box center [443, 615] width 133 height 9
click at [456, 821] on span "Kids BJJ Ages [DEMOGRAPHIC_DATA]" at bounding box center [443, 831] width 133 height 22
click at [596, 581] on div "4:00pm - 4:45pm Kids BJJ Ages 4 - 9" at bounding box center [588, 597] width 141 height 38
click at [468, 647] on span "Kids BJJ Ages [DEMOGRAPHIC_DATA]+" at bounding box center [443, 657] width 133 height 22
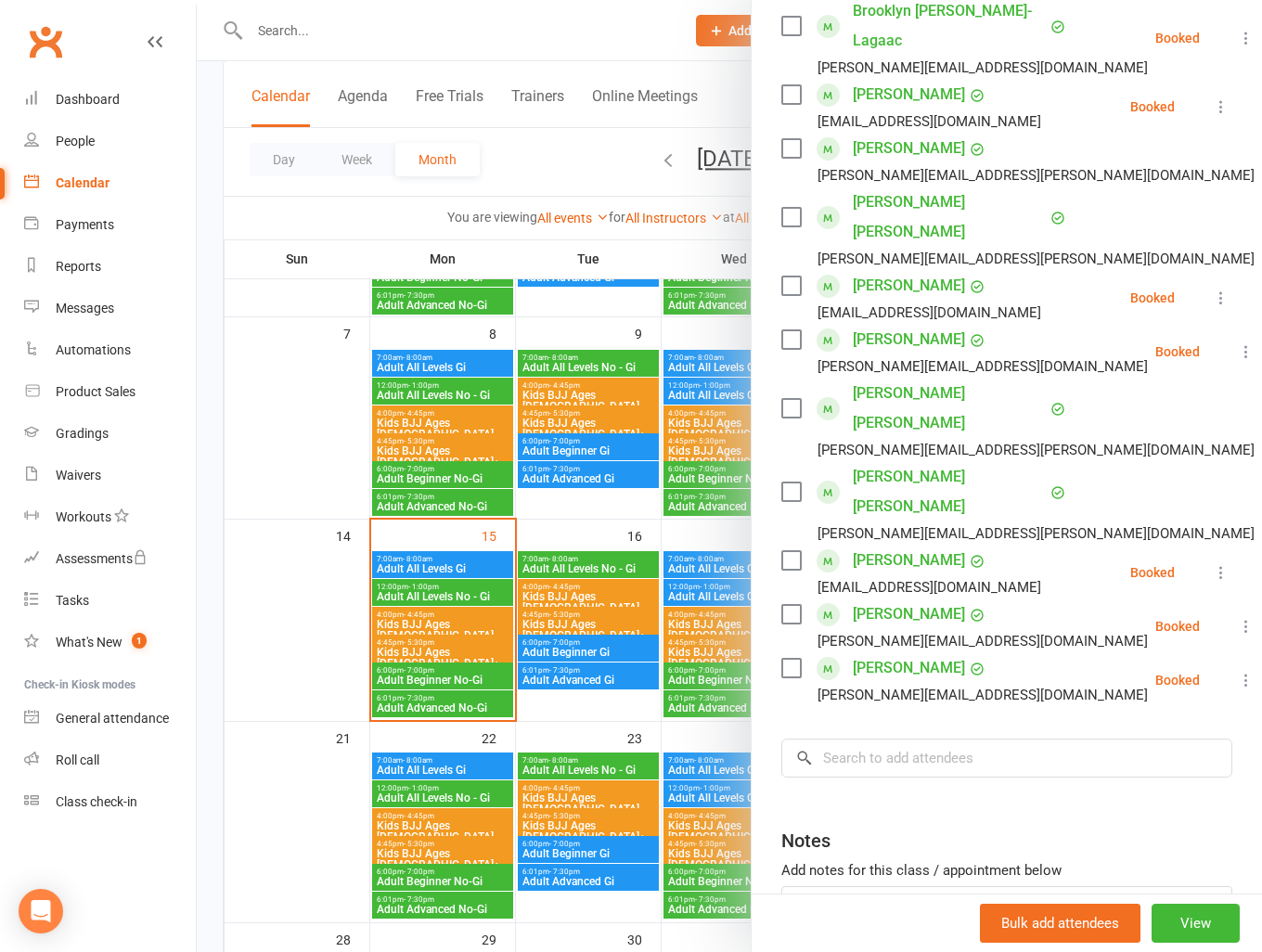
scroll to position [371, 0]
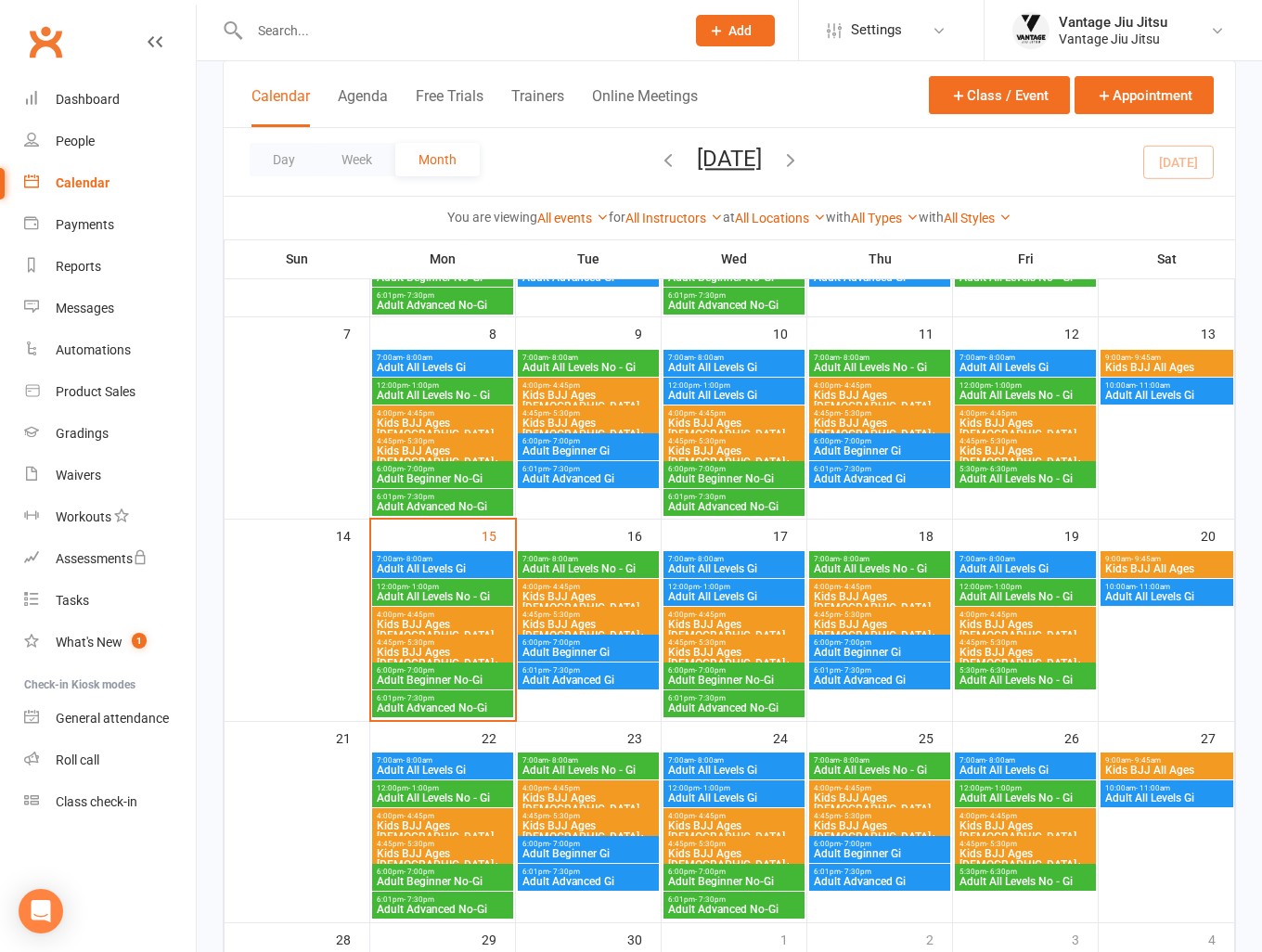
click at [425, 669] on span "- 7:00pm" at bounding box center [419, 670] width 31 height 9
click at [440, 703] on span "Adult Advanced No-Gi" at bounding box center [443, 708] width 133 height 12
click at [57, 44] on link "Clubworx" at bounding box center [45, 42] width 46 height 46
